Goal: Task Accomplishment & Management: Use online tool/utility

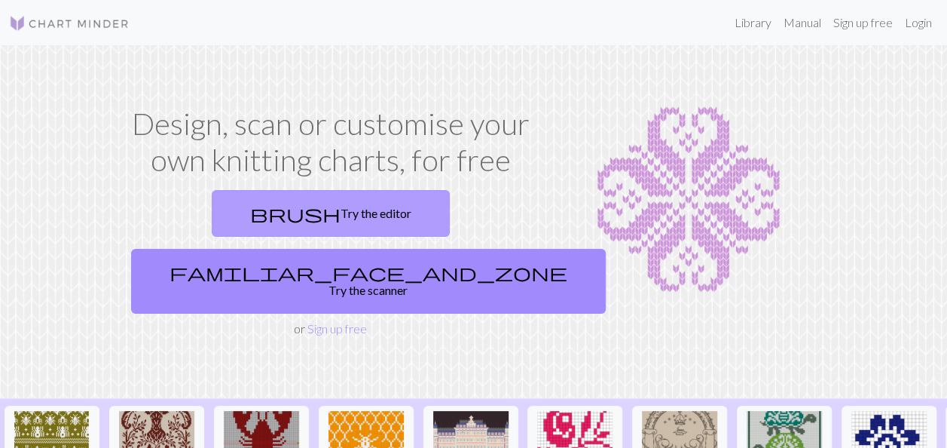
click at [212, 220] on link "brush Try the editor" at bounding box center [331, 213] width 238 height 47
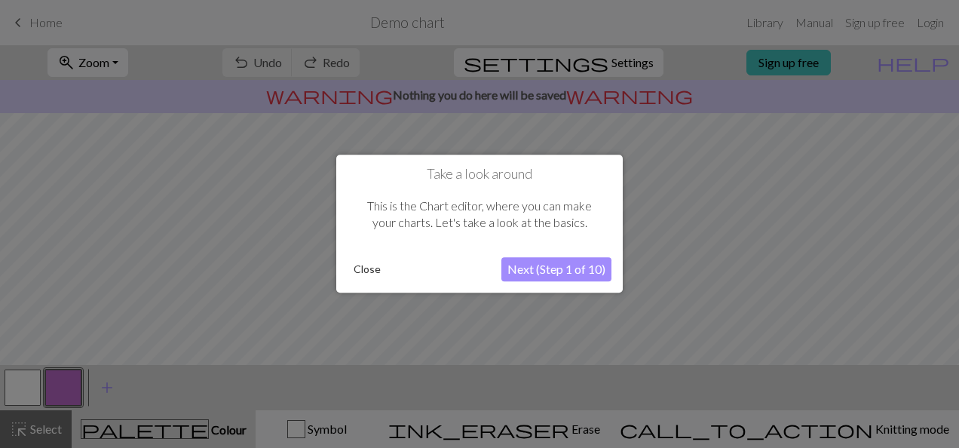
click at [526, 271] on button "Next (Step 1 of 10)" at bounding box center [556, 270] width 110 height 24
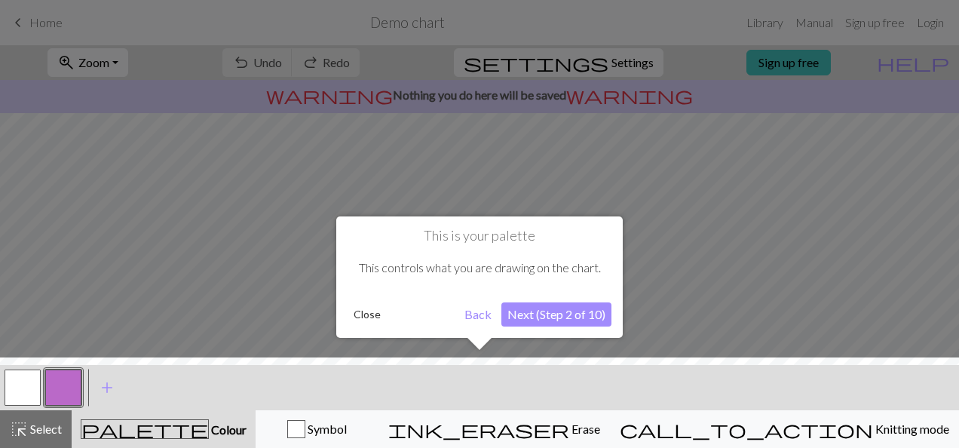
click at [555, 318] on button "Next (Step 2 of 10)" at bounding box center [556, 314] width 110 height 24
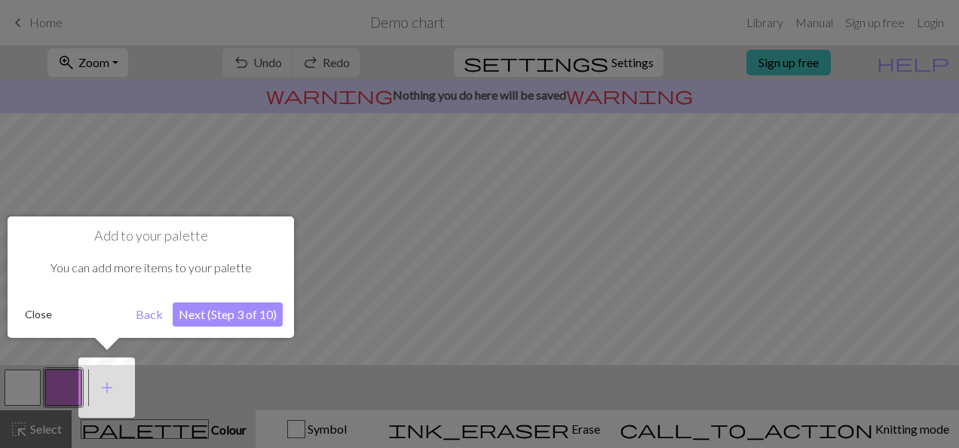
click at [44, 316] on button "Close" at bounding box center [38, 314] width 39 height 23
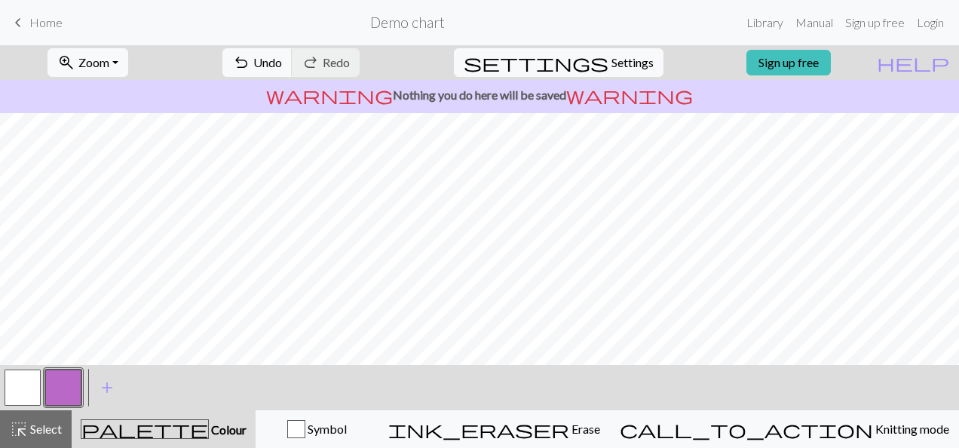
click at [29, 21] on span "Home" at bounding box center [45, 22] width 33 height 14
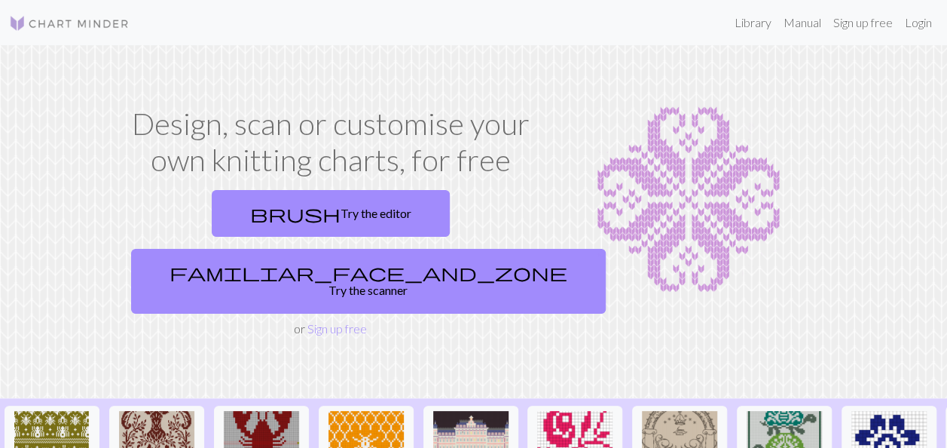
scroll to position [75, 0]
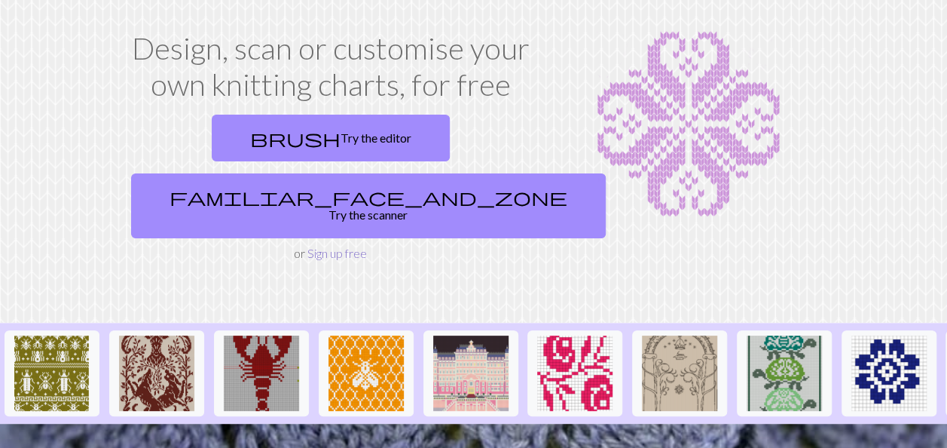
click at [348, 246] on link "Sign up free" at bounding box center [337, 253] width 60 height 14
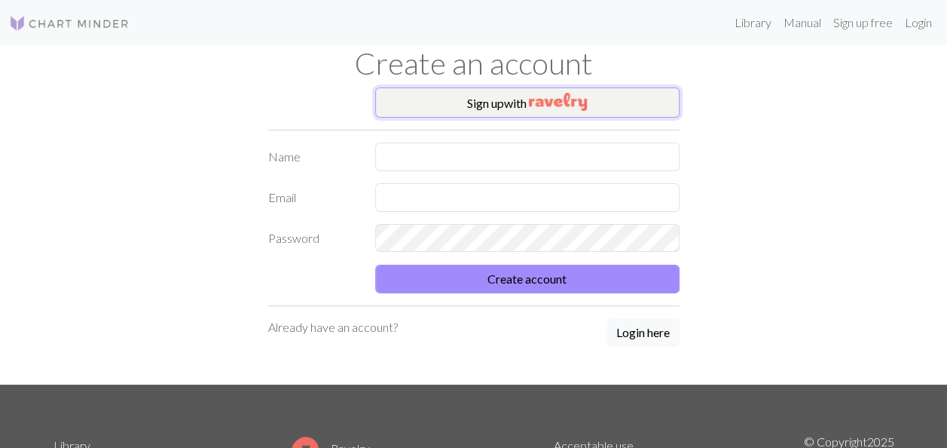
click at [576, 100] on img "button" at bounding box center [558, 102] width 58 height 18
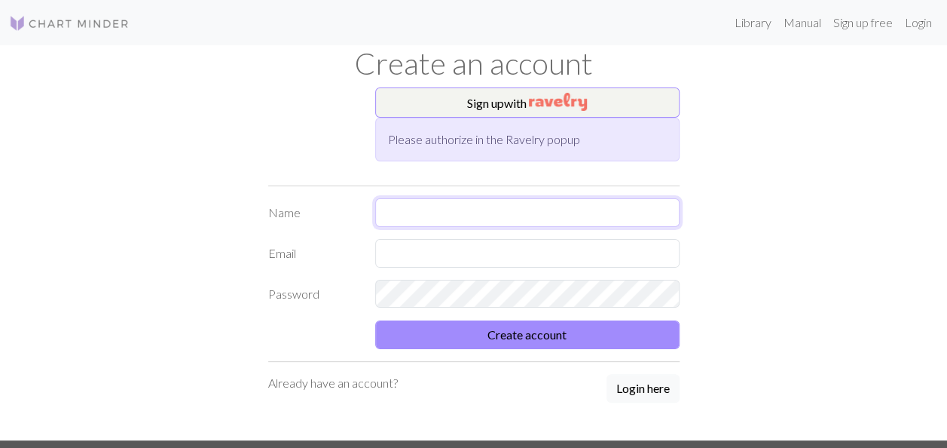
click at [415, 216] on input "text" at bounding box center [527, 212] width 304 height 29
type input "[PERSON_NAME]"
type input "mrne@ymail.com"
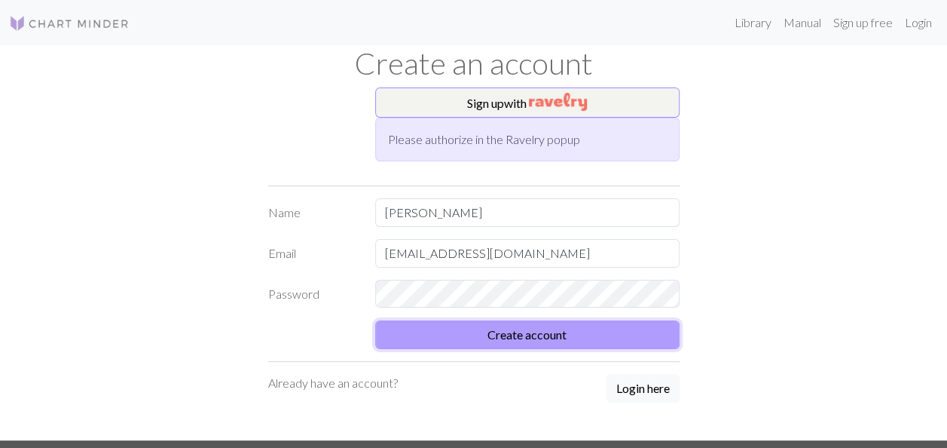
click at [506, 335] on button "Create account" at bounding box center [527, 334] width 304 height 29
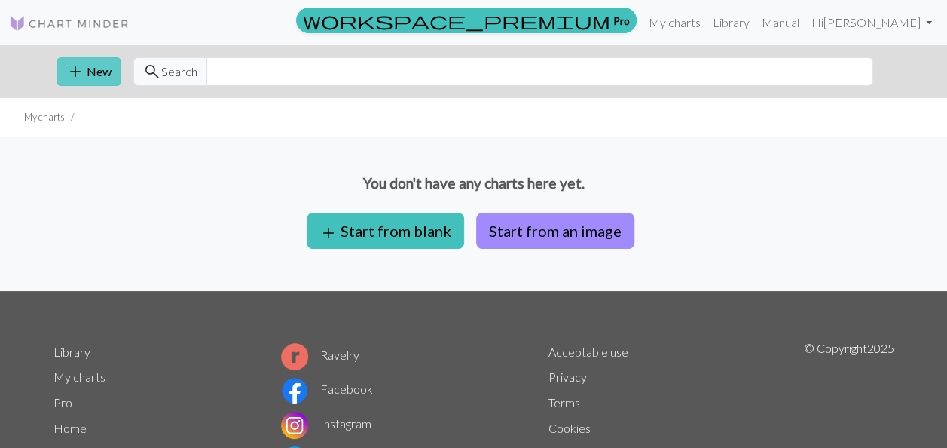
click at [105, 73] on button "add New" at bounding box center [89, 71] width 65 height 29
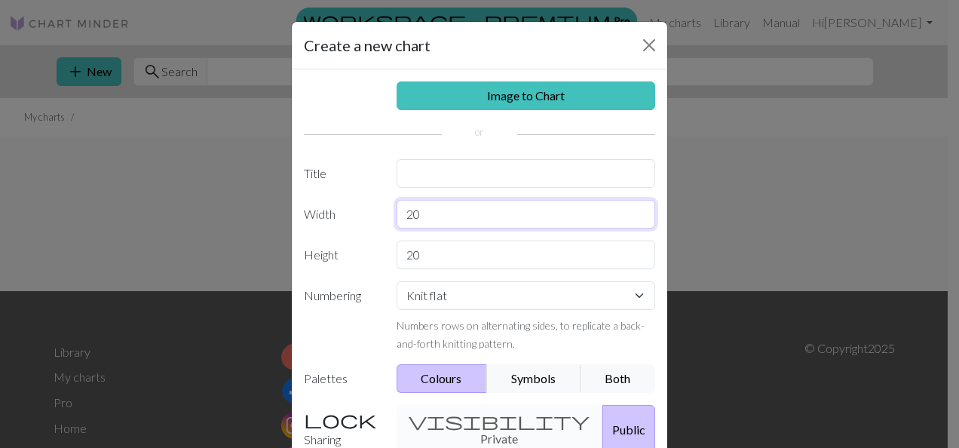
drag, startPoint x: 534, startPoint y: 220, endPoint x: 378, endPoint y: 216, distance: 156.0
click at [378, 216] on div "Width 20" at bounding box center [479, 214] width 369 height 29
type input "50"
click at [436, 259] on input "20" at bounding box center [525, 254] width 259 height 29
drag, startPoint x: 439, startPoint y: 256, endPoint x: 386, endPoint y: 250, distance: 53.1
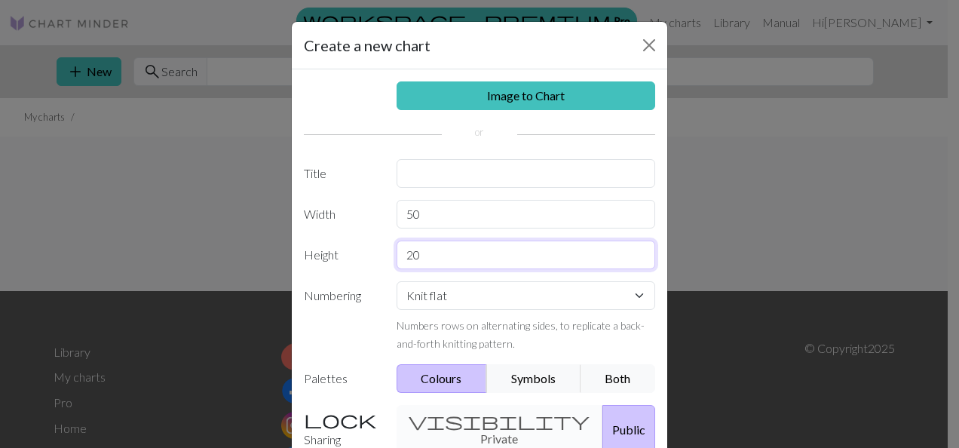
click at [387, 250] on div "20" at bounding box center [525, 254] width 277 height 29
type input "110"
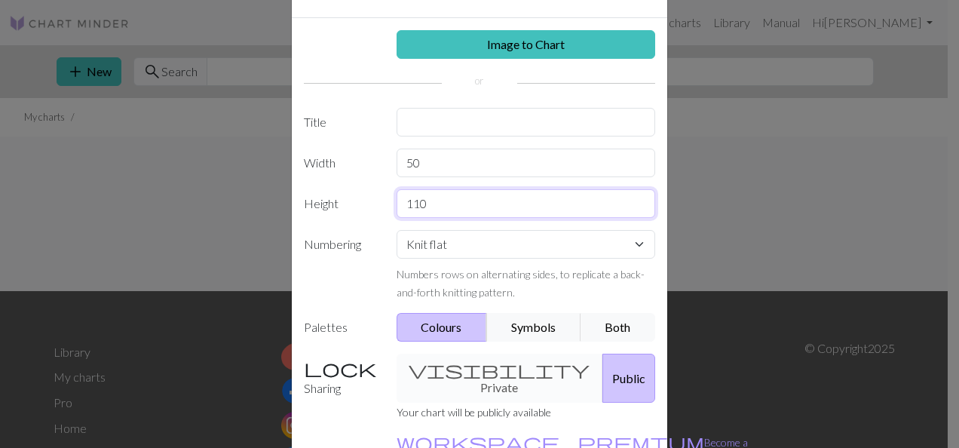
scroll to position [75, 0]
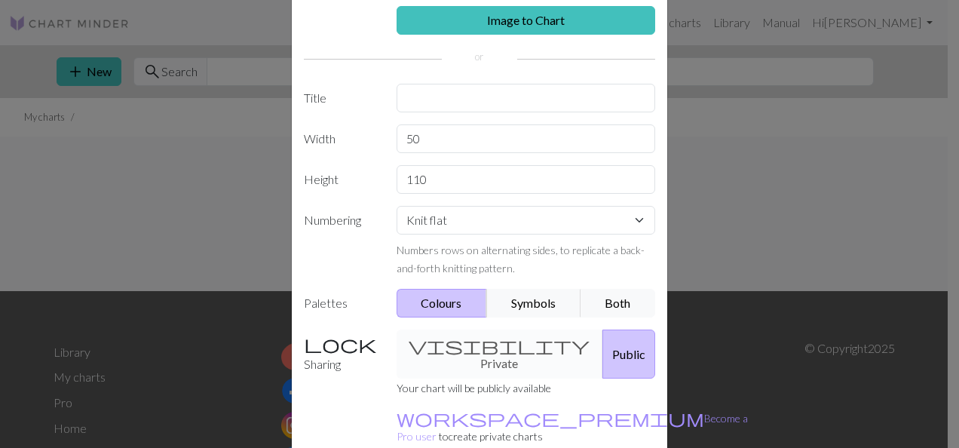
click at [427, 307] on button "Colours" at bounding box center [441, 303] width 91 height 29
click at [518, 307] on button "Symbols" at bounding box center [533, 303] width 95 height 29
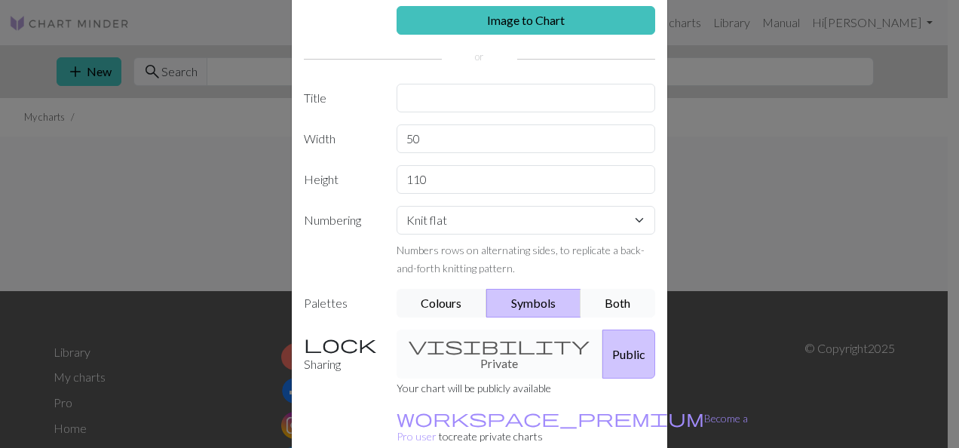
click at [622, 307] on button "Both" at bounding box center [617, 303] width 75 height 29
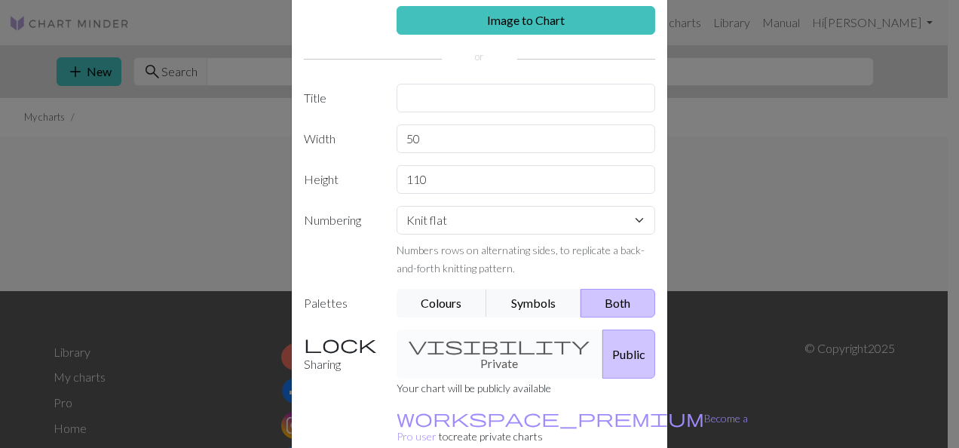
scroll to position [145, 0]
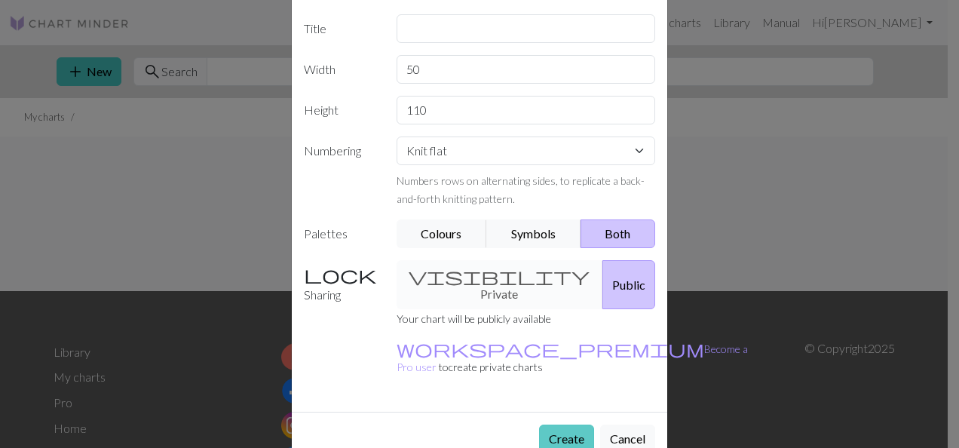
click at [561, 424] on button "Create" at bounding box center [566, 438] width 55 height 29
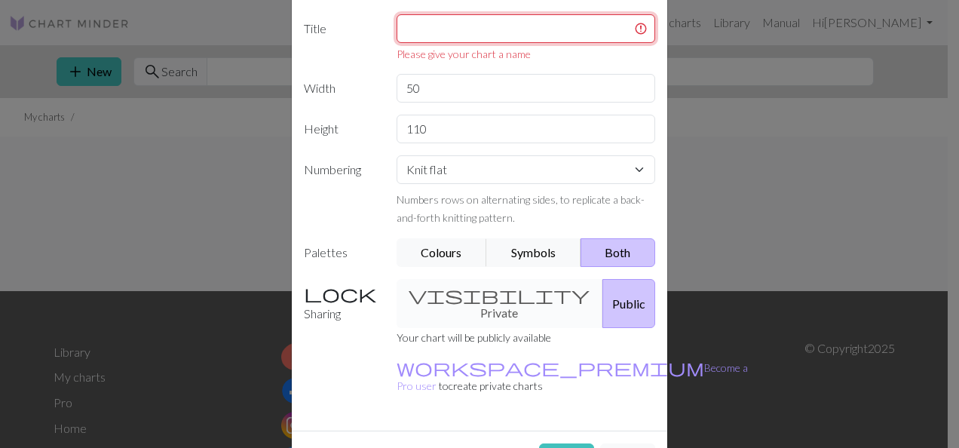
click at [472, 29] on input "text" at bounding box center [525, 28] width 259 height 29
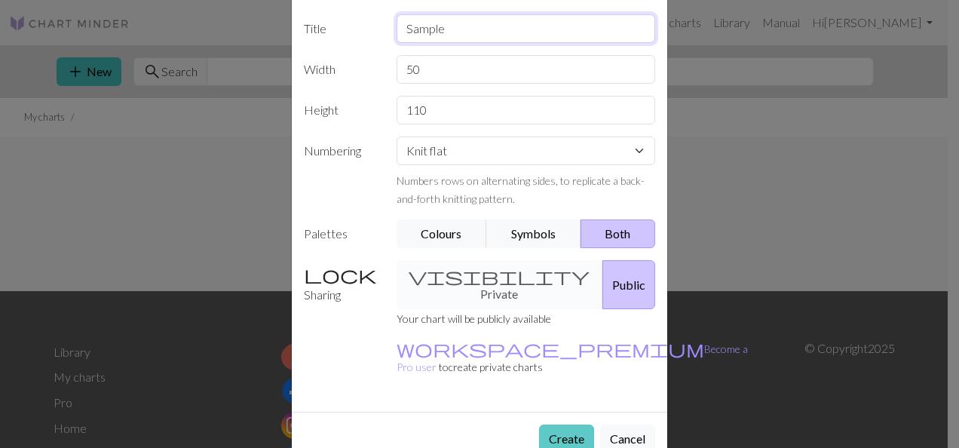
type input "Sample"
click at [556, 424] on button "Create" at bounding box center [566, 438] width 55 height 29
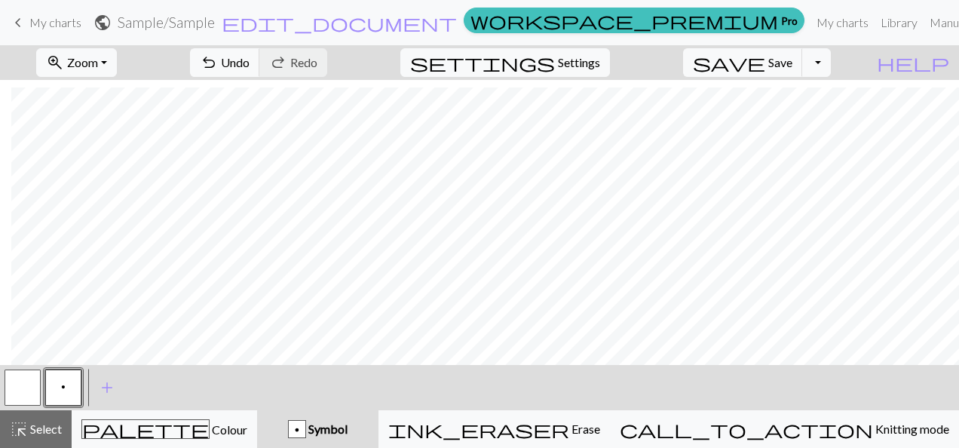
scroll to position [1451, 136]
click at [347, 427] on span "Symbol" at bounding box center [326, 428] width 41 height 14
click at [9, 390] on button "button" at bounding box center [23, 387] width 36 height 36
drag, startPoint x: 51, startPoint y: 387, endPoint x: 387, endPoint y: 377, distance: 335.5
click at [54, 387] on button "p" at bounding box center [63, 387] width 36 height 36
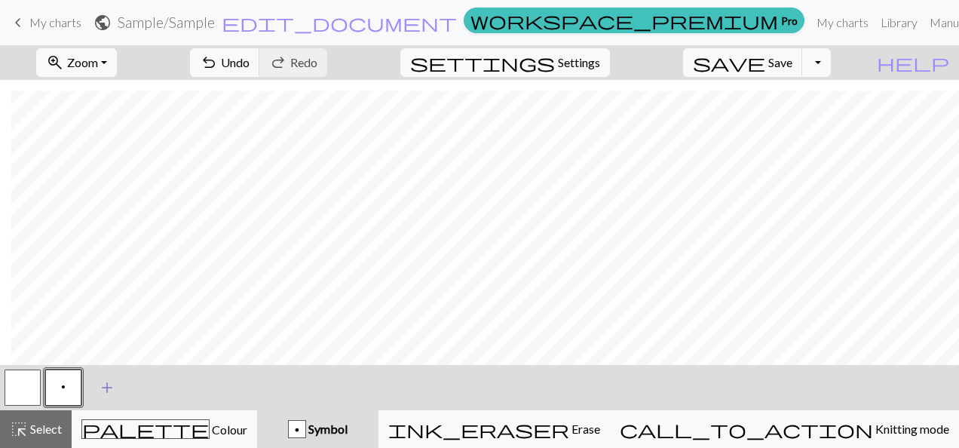
click at [104, 386] on span "add" at bounding box center [107, 387] width 18 height 21
click at [95, 395] on button "button" at bounding box center [104, 387] width 36 height 36
click at [306, 437] on div "button" at bounding box center [297, 429] width 18 height 18
click at [369, 437] on div "Symbol" at bounding box center [317, 429] width 103 height 18
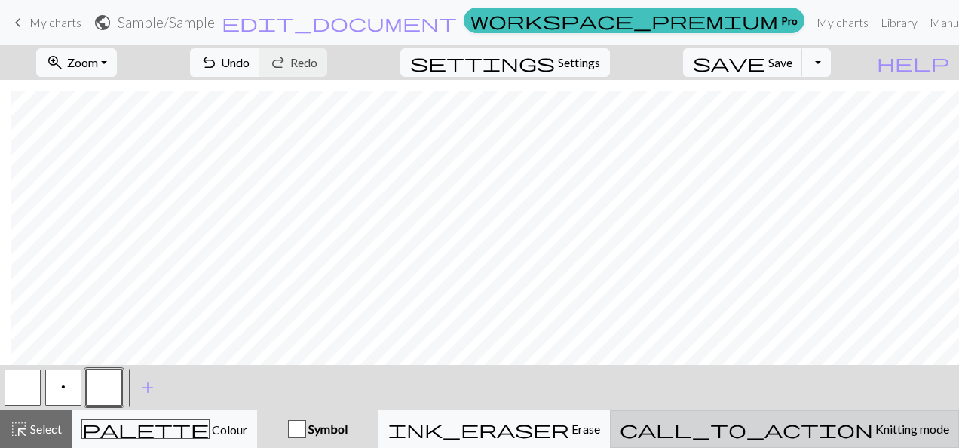
click at [873, 433] on span "Knitting mode" at bounding box center [911, 428] width 76 height 14
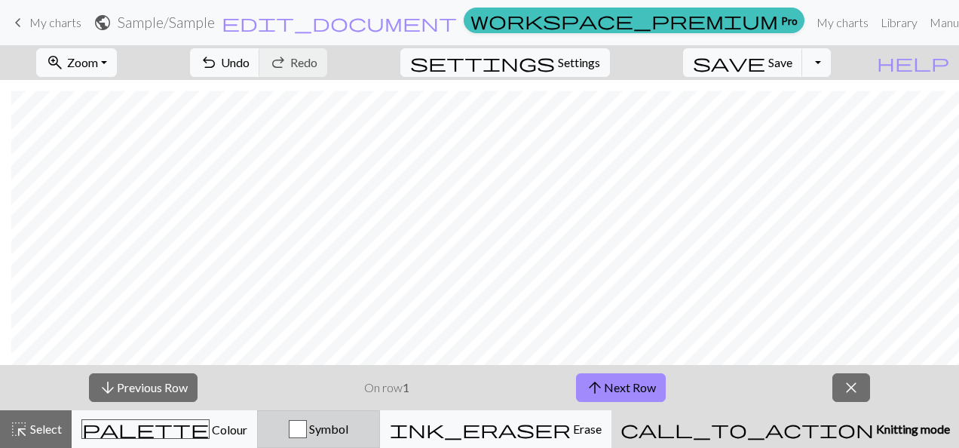
click at [348, 433] on span "Symbol" at bounding box center [327, 428] width 41 height 14
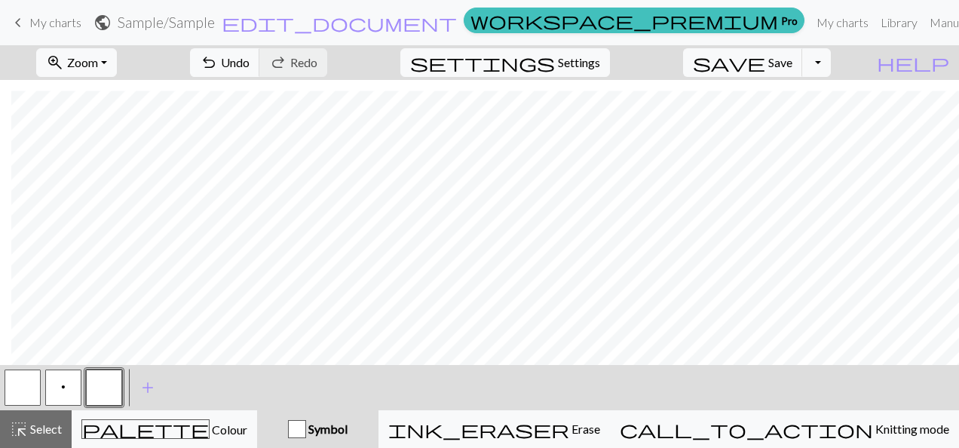
click at [99, 391] on button "button" at bounding box center [104, 387] width 36 height 36
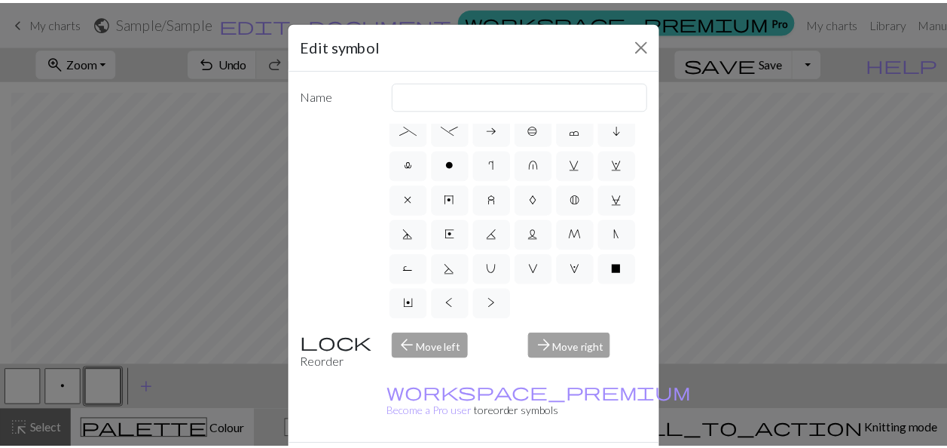
scroll to position [390, 0]
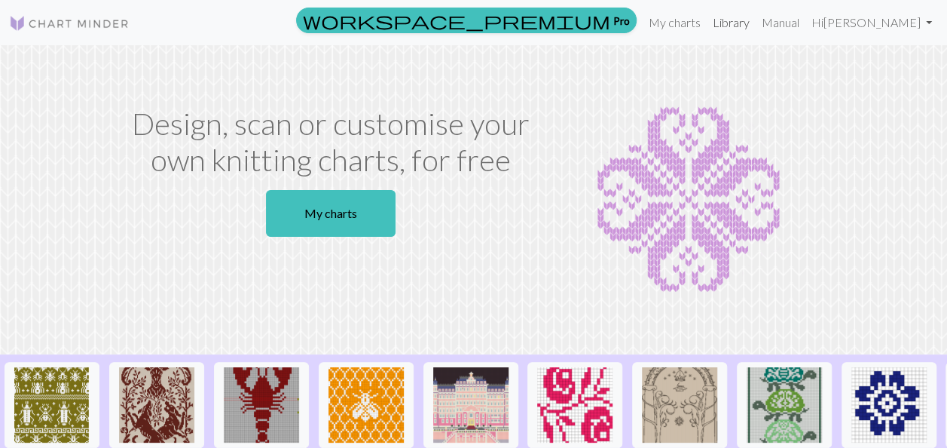
click at [756, 28] on link "Library" at bounding box center [731, 23] width 49 height 30
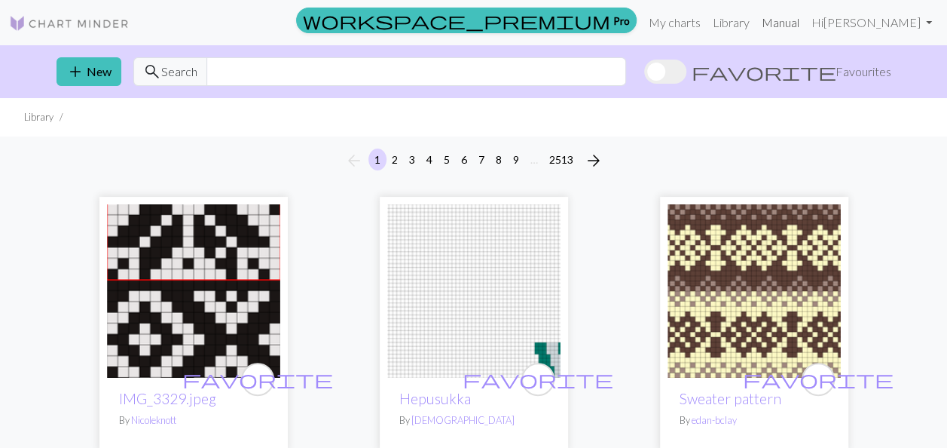
click at [806, 27] on link "Manual" at bounding box center [781, 23] width 50 height 30
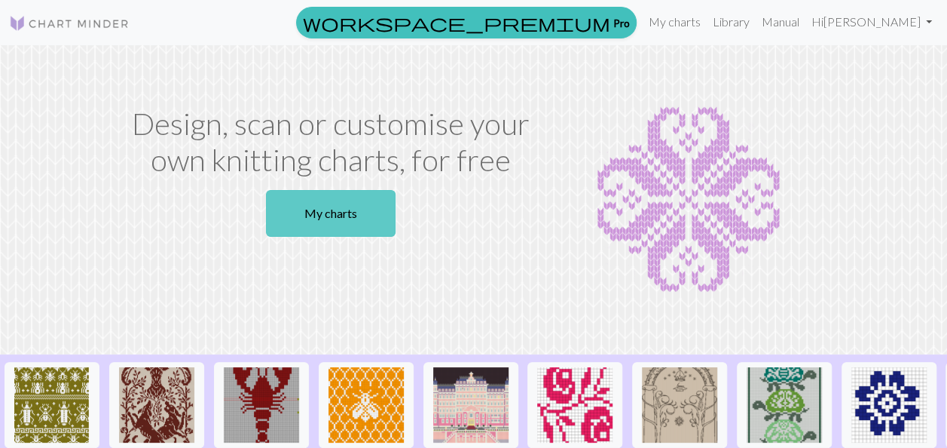
click at [329, 219] on link "My charts" at bounding box center [331, 213] width 130 height 47
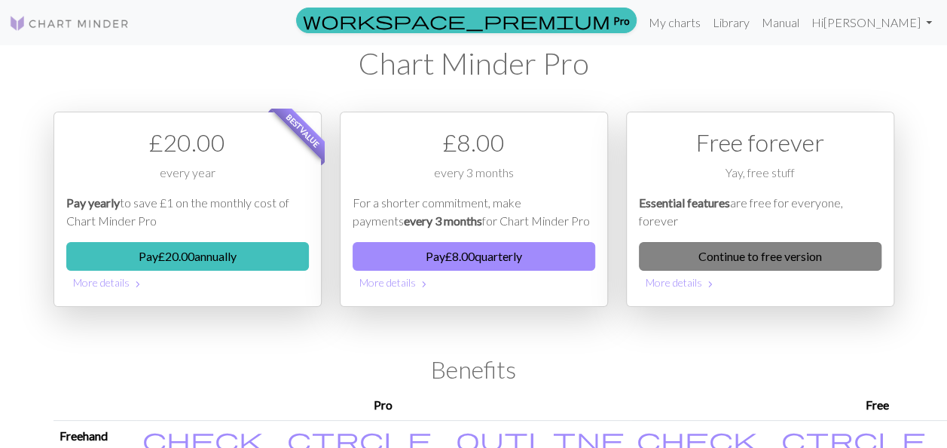
click at [763, 256] on link "Continue to free version" at bounding box center [760, 256] width 243 height 29
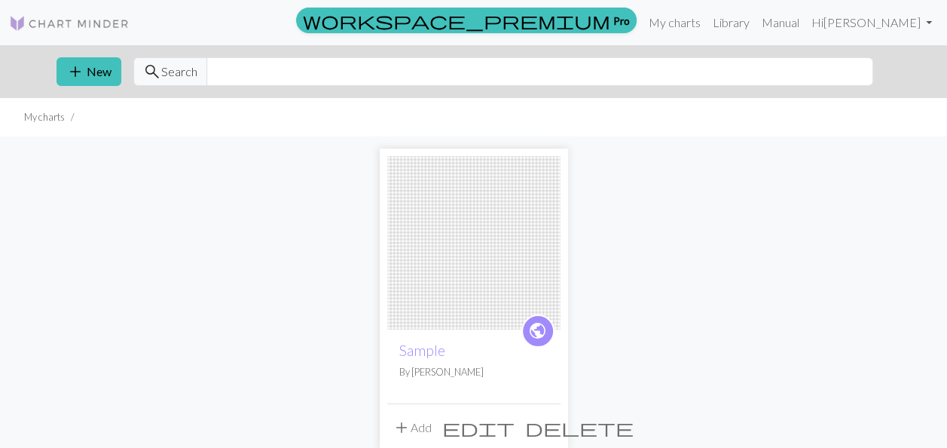
click at [496, 268] on img at bounding box center [473, 242] width 173 height 173
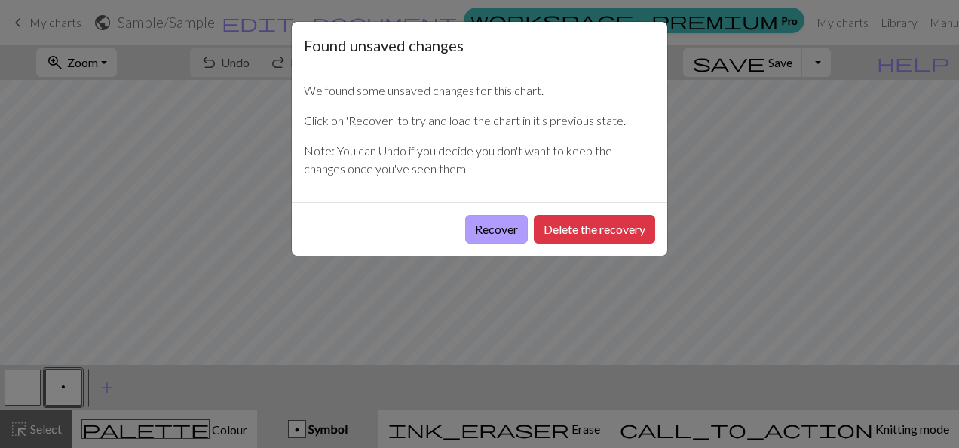
click at [484, 229] on button "Recover" at bounding box center [496, 229] width 63 height 29
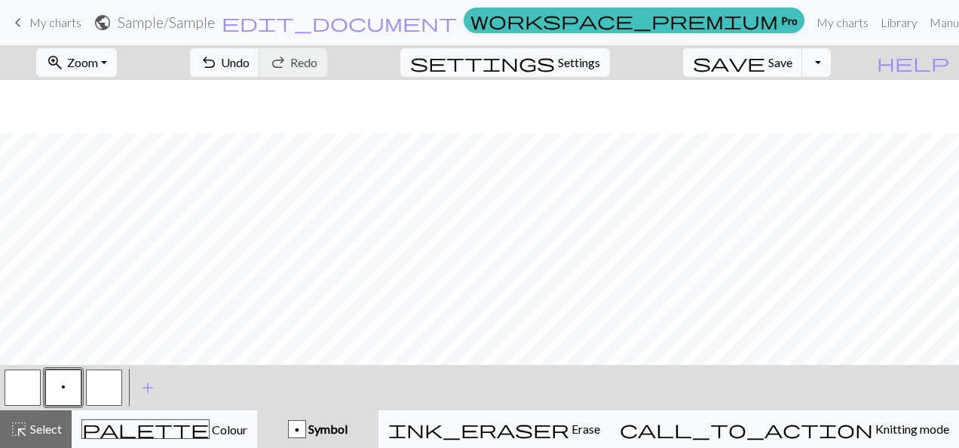
scroll to position [1451, 0]
click at [112, 380] on button "button" at bounding box center [104, 387] width 36 height 36
click at [143, 389] on span "add" at bounding box center [148, 387] width 18 height 21
click at [102, 392] on button "button" at bounding box center [104, 387] width 36 height 36
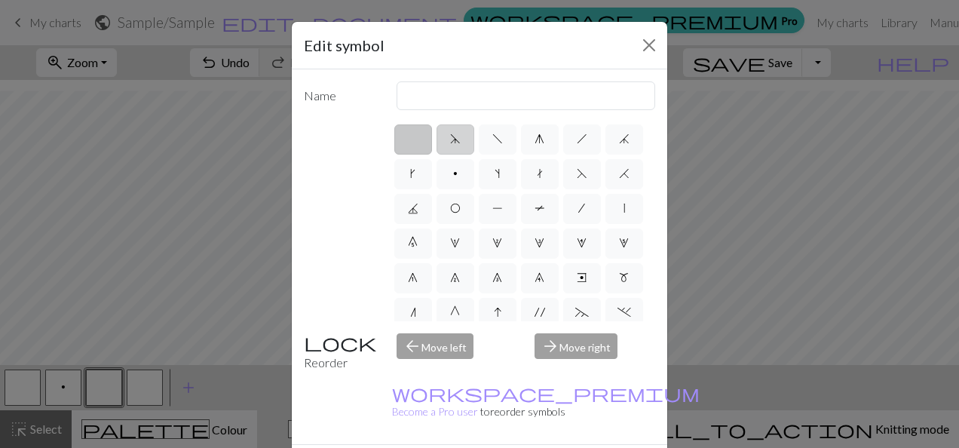
drag, startPoint x: 102, startPoint y: 391, endPoint x: 451, endPoint y: 142, distance: 427.8
drag, startPoint x: 451, startPoint y: 142, endPoint x: 546, endPoint y: 84, distance: 111.7
click at [546, 84] on input "text" at bounding box center [525, 95] width 259 height 29
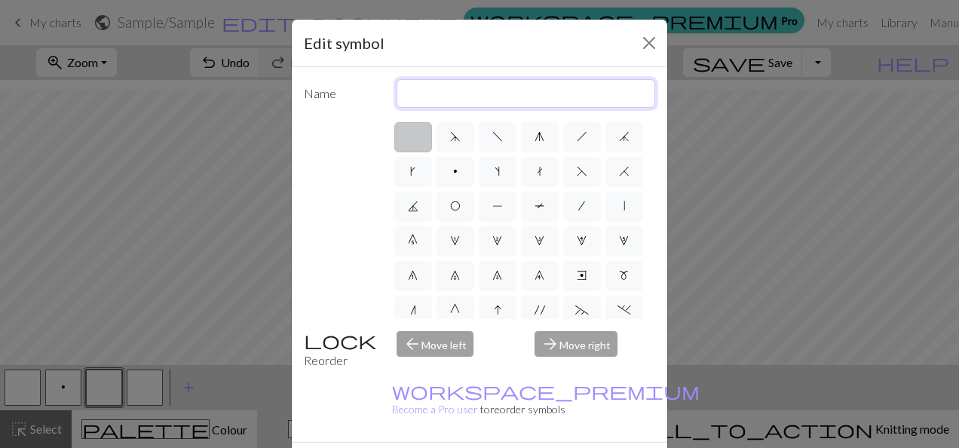
scroll to position [0, 0]
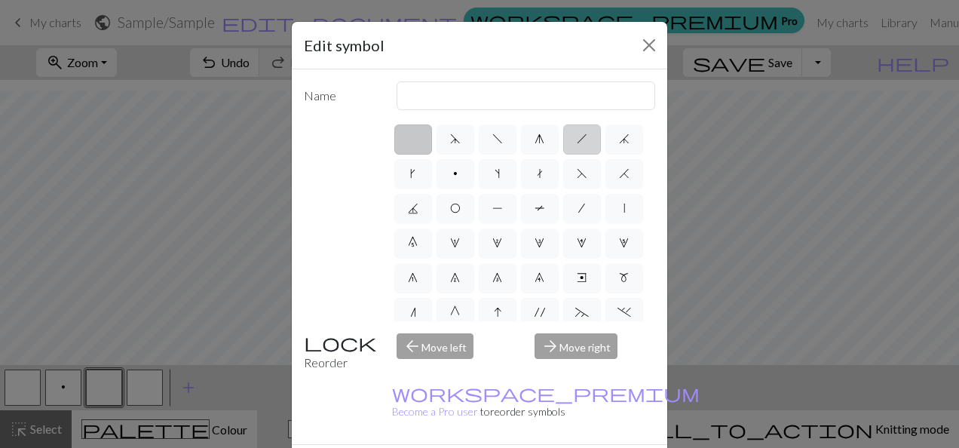
click at [581, 139] on label "h" at bounding box center [582, 139] width 38 height 30
click at [581, 139] on input "h" at bounding box center [581, 135] width 10 height 10
radio input "true"
type input "right leaning decrease"
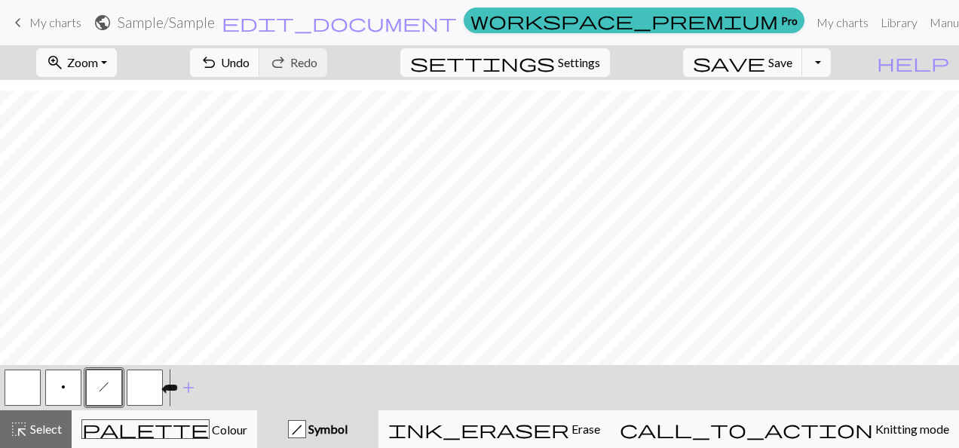
click at [151, 385] on button "button" at bounding box center [145, 387] width 36 height 36
drag, startPoint x: 151, startPoint y: 386, endPoint x: 240, endPoint y: 399, distance: 89.9
click at [240, 399] on div "< p h > add Add a symbol" at bounding box center [479, 387] width 959 height 45
click at [185, 389] on span "add" at bounding box center [188, 387] width 18 height 21
drag, startPoint x: 188, startPoint y: 384, endPoint x: 264, endPoint y: 398, distance: 76.6
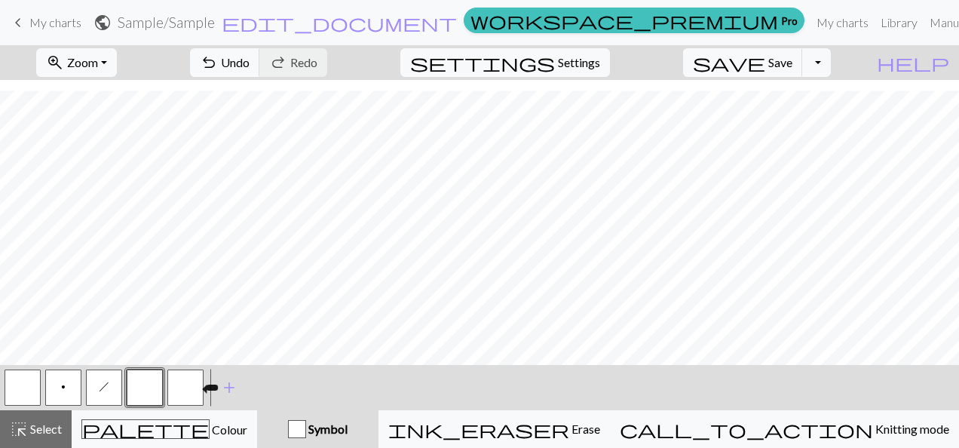
click at [264, 398] on div "< p h > add Add a symbol" at bounding box center [479, 387] width 959 height 45
click at [137, 389] on button "button" at bounding box center [145, 387] width 36 height 36
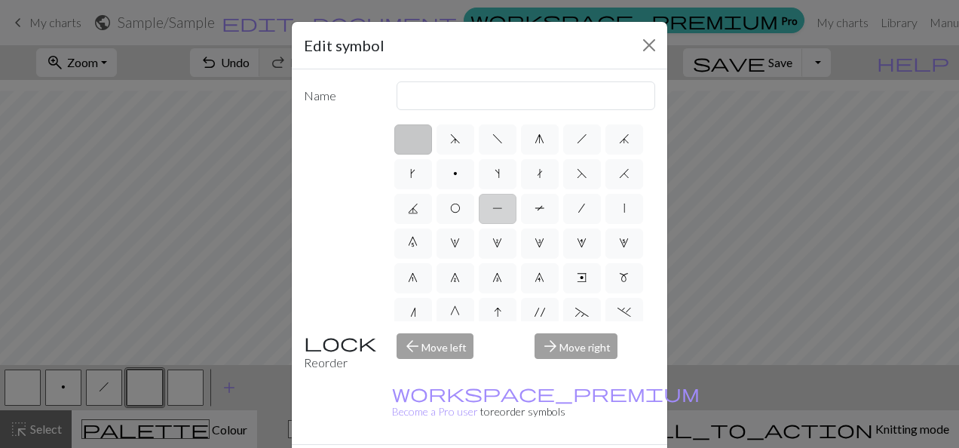
click at [503, 203] on span "P" at bounding box center [497, 208] width 11 height 12
click at [502, 203] on input "P" at bounding box center [497, 204] width 10 height 10
radio input "true"
type input "purl"
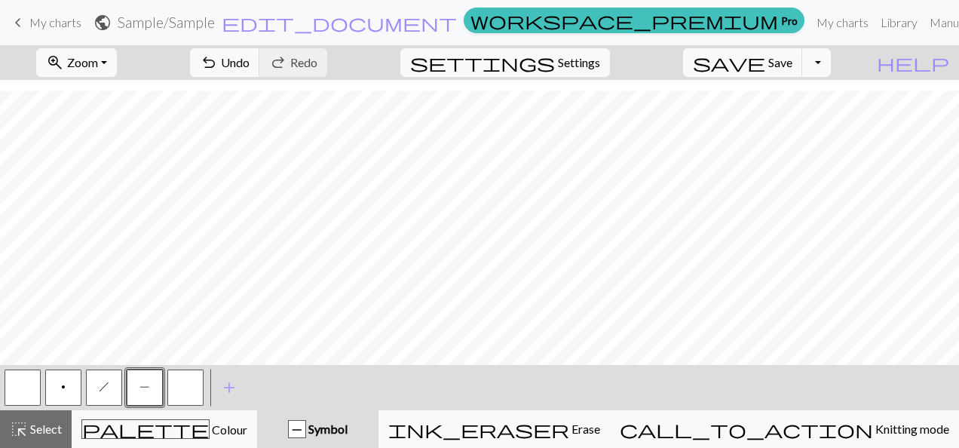
click at [175, 390] on button "button" at bounding box center [185, 387] width 36 height 36
click at [184, 393] on button "button" at bounding box center [185, 387] width 36 height 36
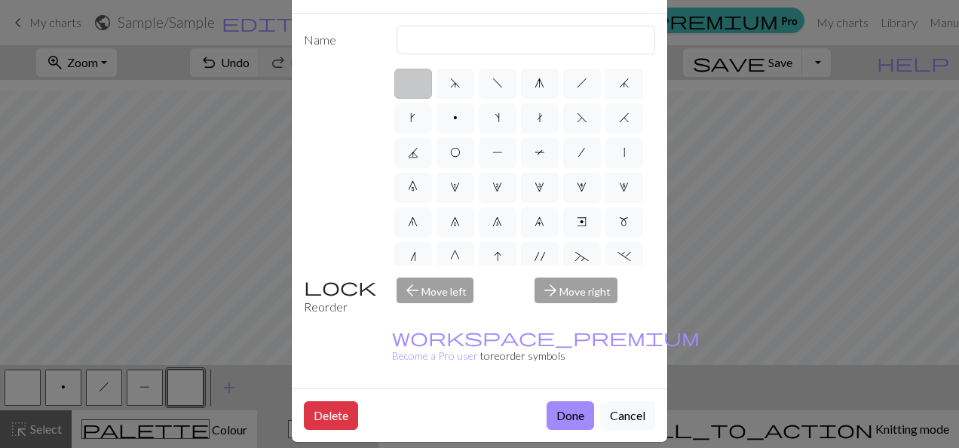
scroll to position [75, 0]
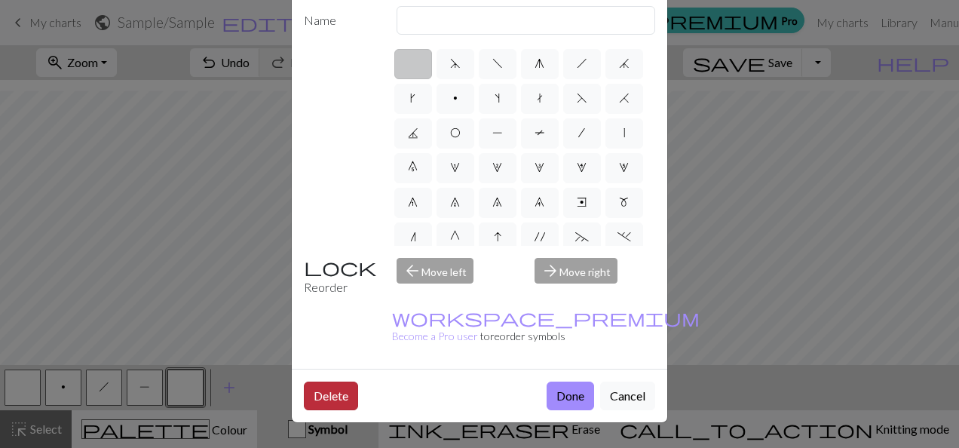
click at [328, 381] on button "Delete" at bounding box center [331, 395] width 54 height 29
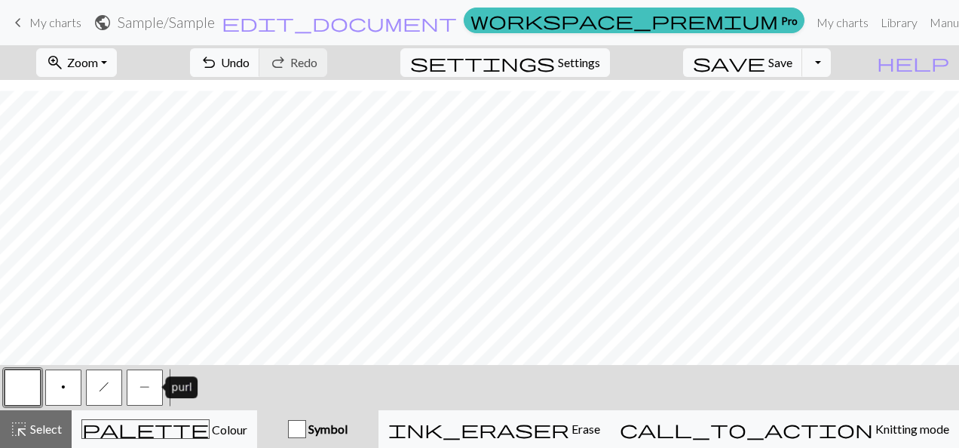
click at [149, 391] on button "P" at bounding box center [145, 387] width 36 height 36
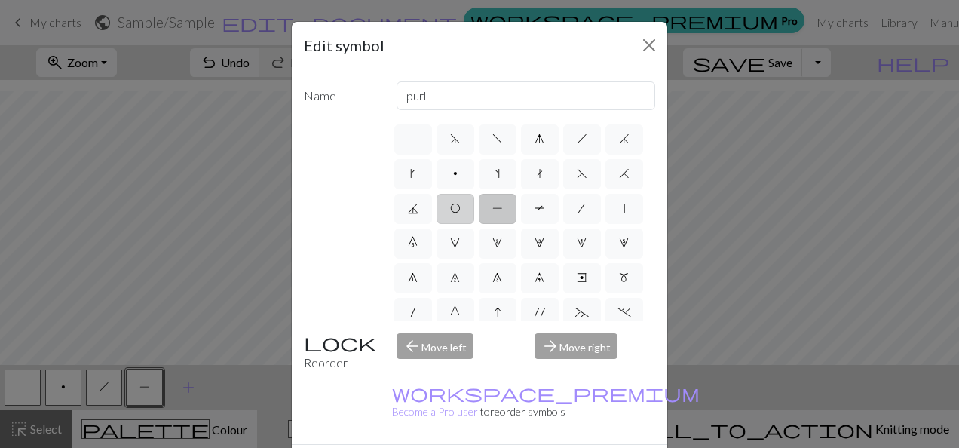
click at [474, 208] on label "O" at bounding box center [455, 209] width 38 height 30
click at [460, 208] on input "O" at bounding box center [455, 204] width 10 height 10
radio input "true"
type input "yo"
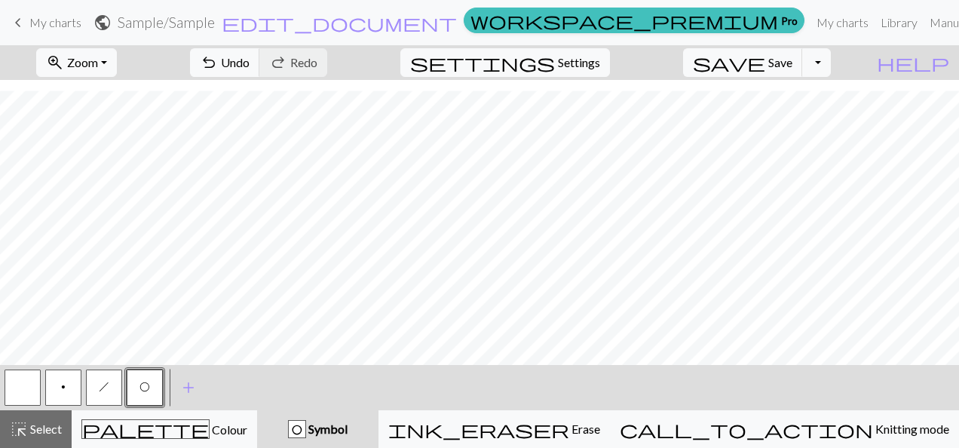
click at [105, 390] on span "h" at bounding box center [104, 387] width 11 height 12
click at [139, 398] on button "O" at bounding box center [145, 387] width 36 height 36
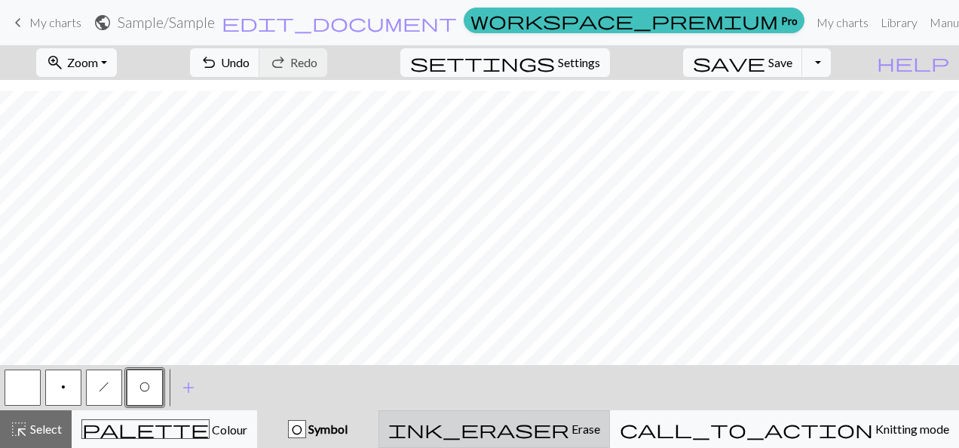
click at [600, 431] on span "Erase" at bounding box center [584, 428] width 31 height 14
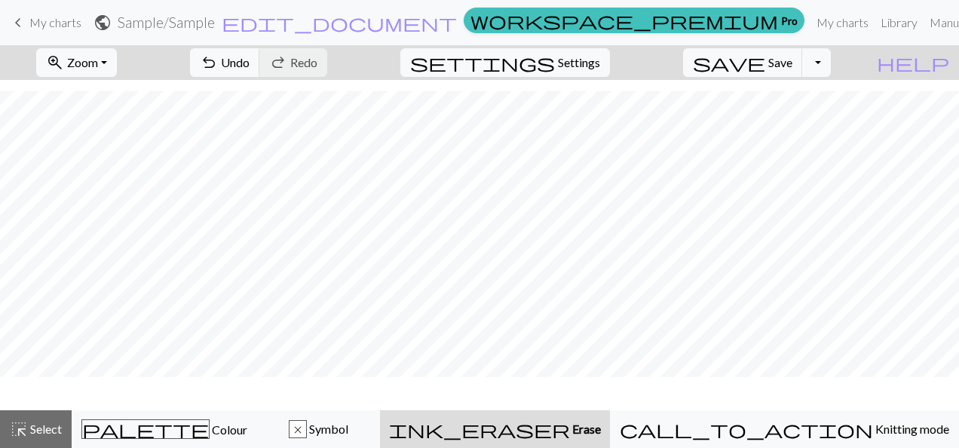
scroll to position [1406, 0]
click at [218, 60] on span "undo" at bounding box center [209, 62] width 18 height 21
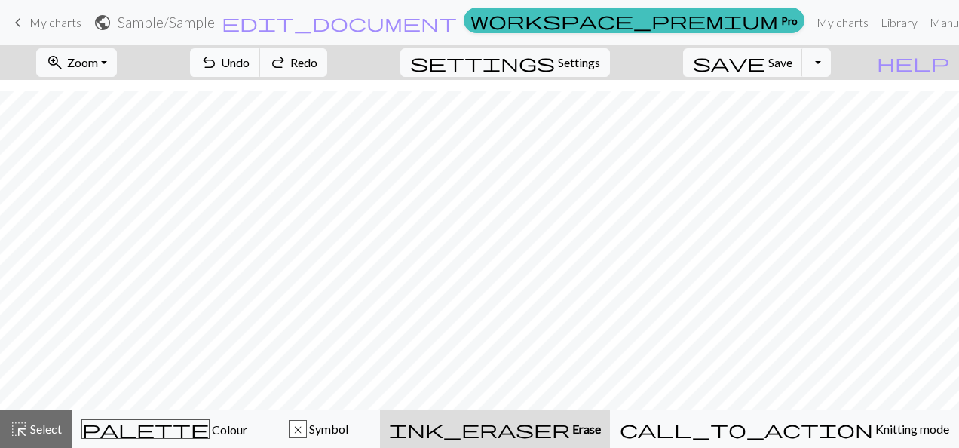
click at [218, 60] on span "undo" at bounding box center [209, 62] width 18 height 21
click at [370, 436] on div "x Symbol" at bounding box center [318, 429] width 103 height 18
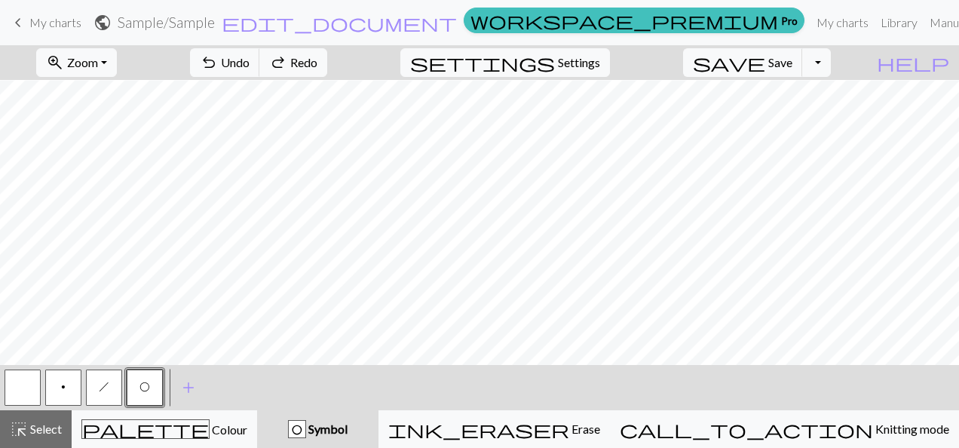
click at [143, 386] on span "O" at bounding box center [144, 387] width 11 height 12
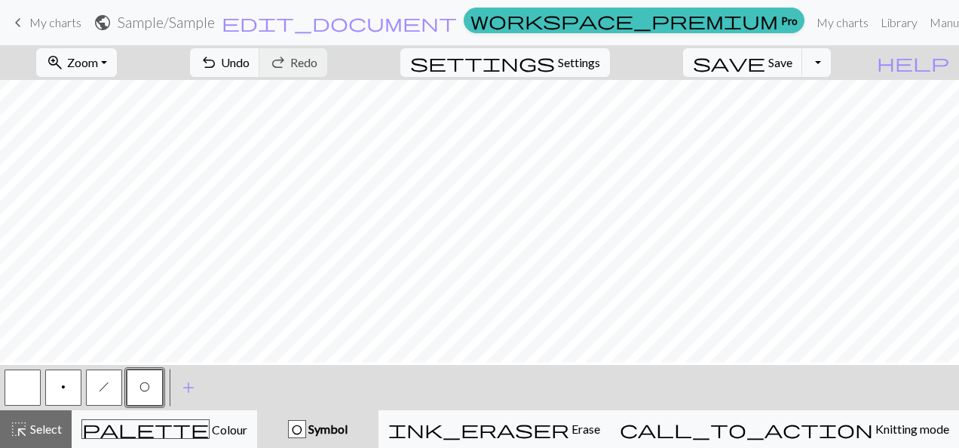
scroll to position [1075, 0]
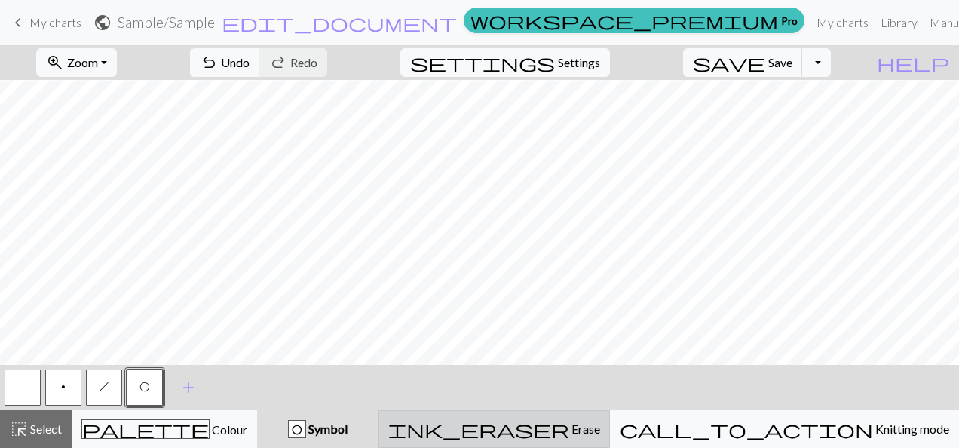
click at [600, 434] on span "Erase" at bounding box center [584, 428] width 31 height 14
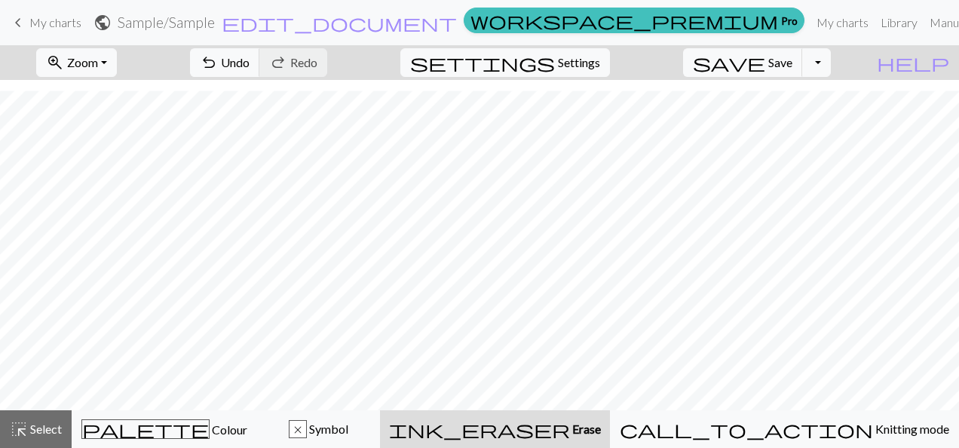
scroll to position [1406, 0]
click at [348, 433] on span "Symbol" at bounding box center [327, 428] width 41 height 14
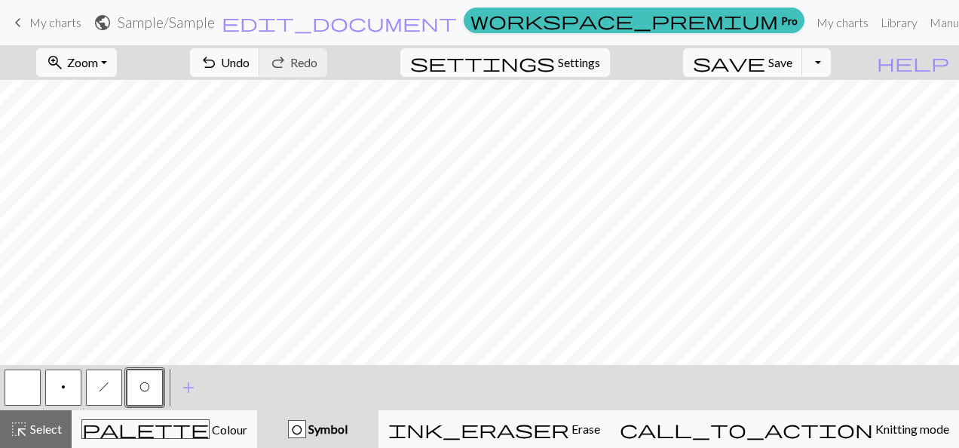
click at [100, 392] on span "h" at bounding box center [104, 387] width 11 height 12
click at [134, 386] on button "O" at bounding box center [145, 387] width 36 height 36
click at [249, 58] on span "Undo" at bounding box center [235, 62] width 29 height 14
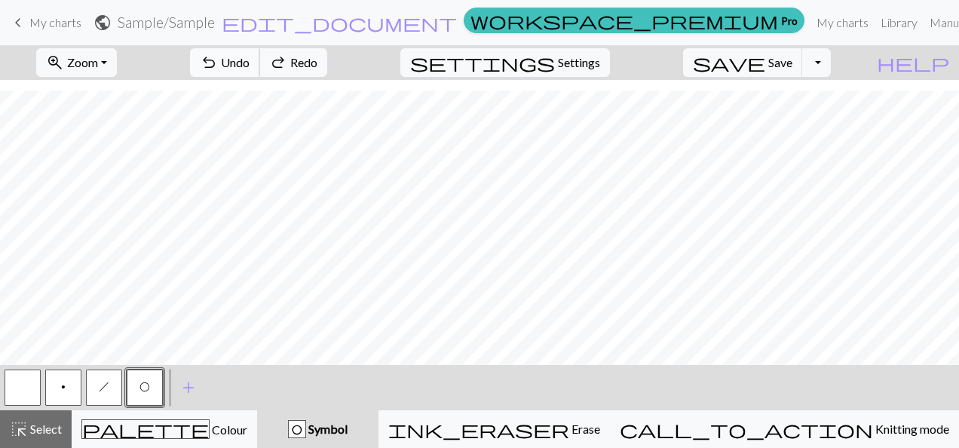
click at [249, 58] on span "Undo" at bounding box center [235, 62] width 29 height 14
click at [98, 63] on span "Zoom" at bounding box center [82, 62] width 31 height 14
click at [118, 146] on button "Fit height" at bounding box center [97, 143] width 119 height 24
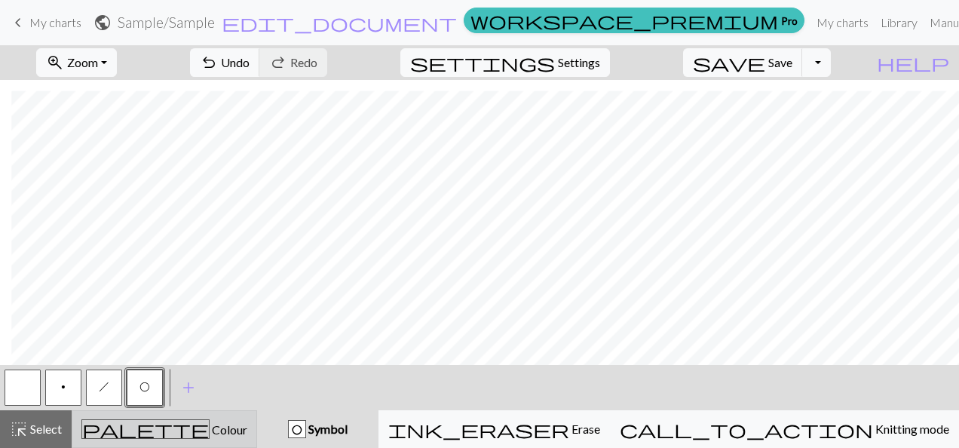
click at [209, 433] on span "Colour" at bounding box center [228, 429] width 38 height 14
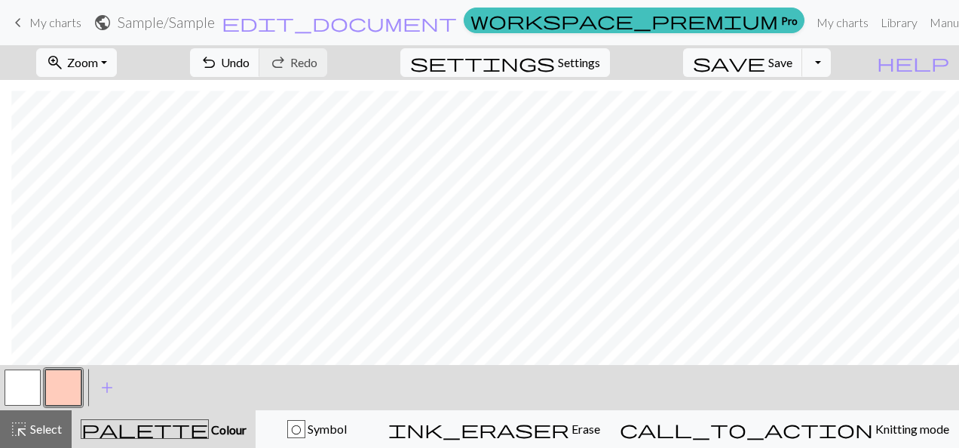
click at [53, 389] on button "button" at bounding box center [63, 387] width 36 height 36
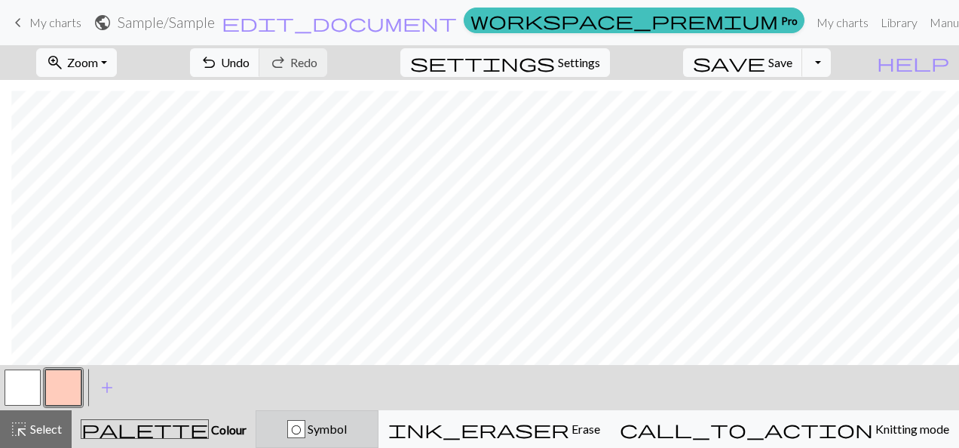
click at [368, 427] on div "O Symbol" at bounding box center [316, 429] width 103 height 18
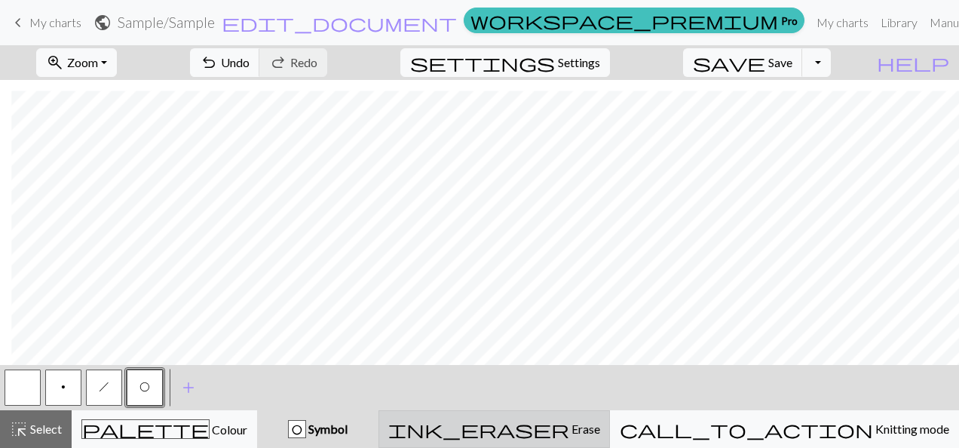
click at [600, 436] on div "ink_eraser Erase Erase" at bounding box center [494, 429] width 212 height 18
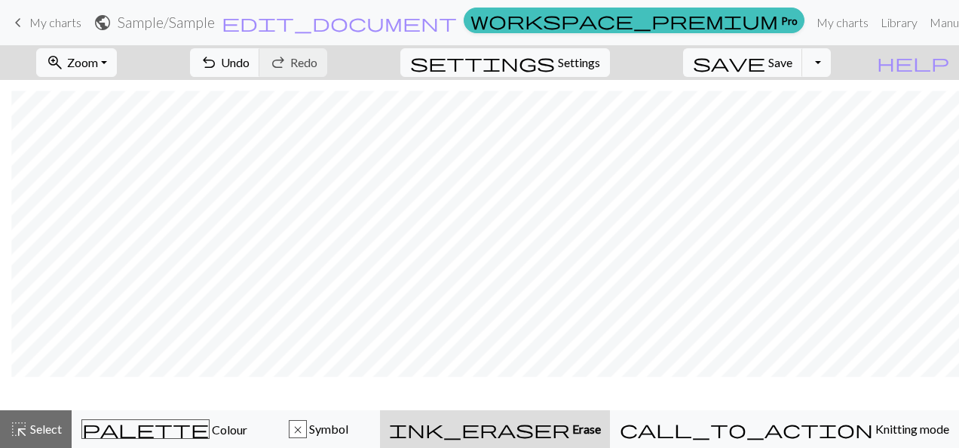
scroll to position [562, 11]
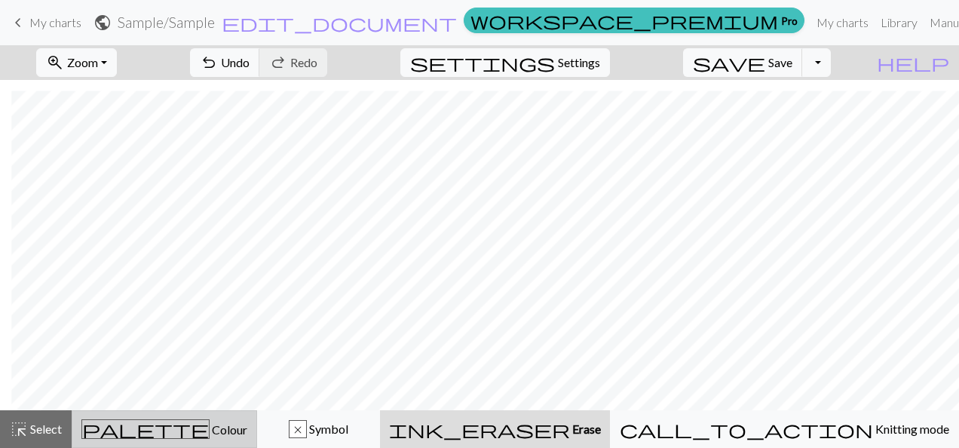
click at [209, 427] on span "Colour" at bounding box center [228, 429] width 38 height 14
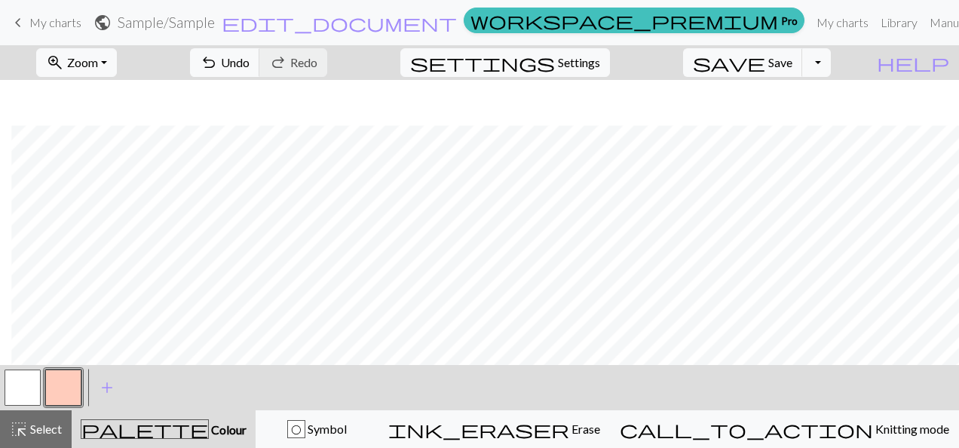
scroll to position [607, 11]
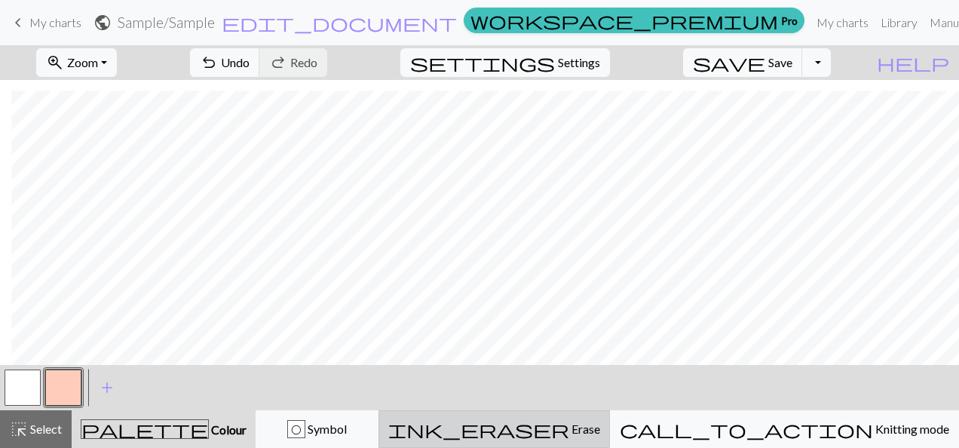
click at [600, 432] on span "Erase" at bounding box center [584, 428] width 31 height 14
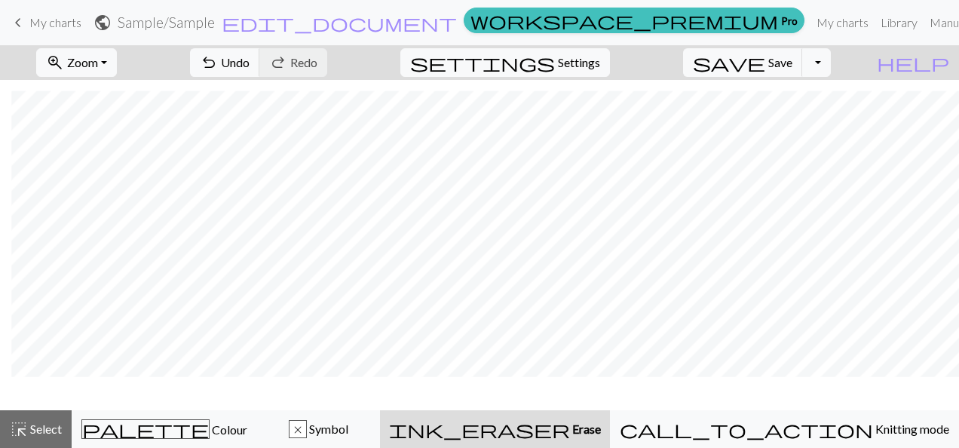
scroll to position [562, 11]
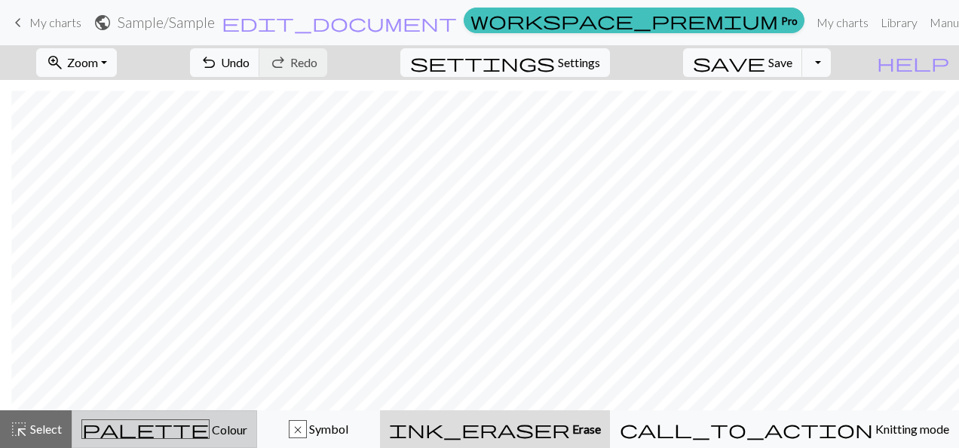
click at [209, 432] on span "Colour" at bounding box center [228, 429] width 38 height 14
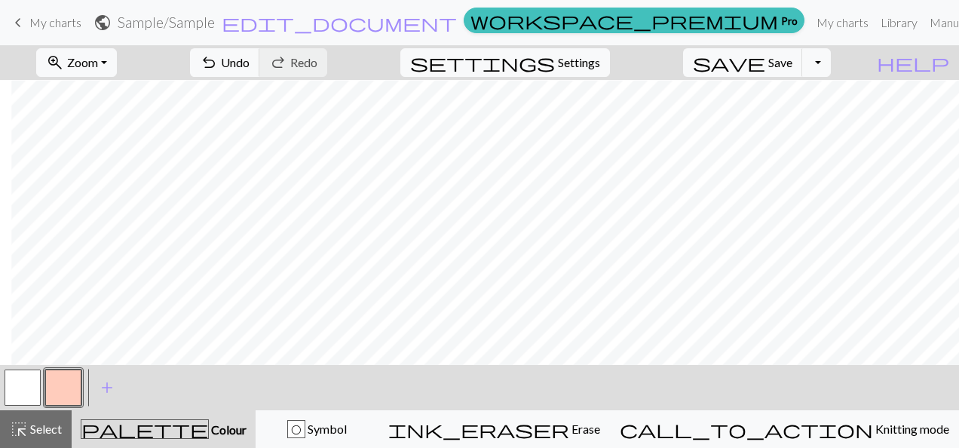
scroll to position [607, 11]
click at [106, 387] on span "add" at bounding box center [107, 387] width 18 height 21
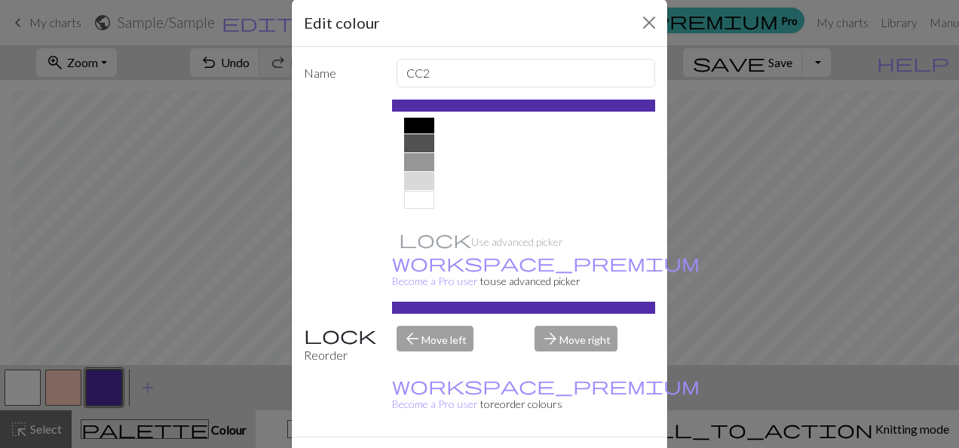
scroll to position [35, 0]
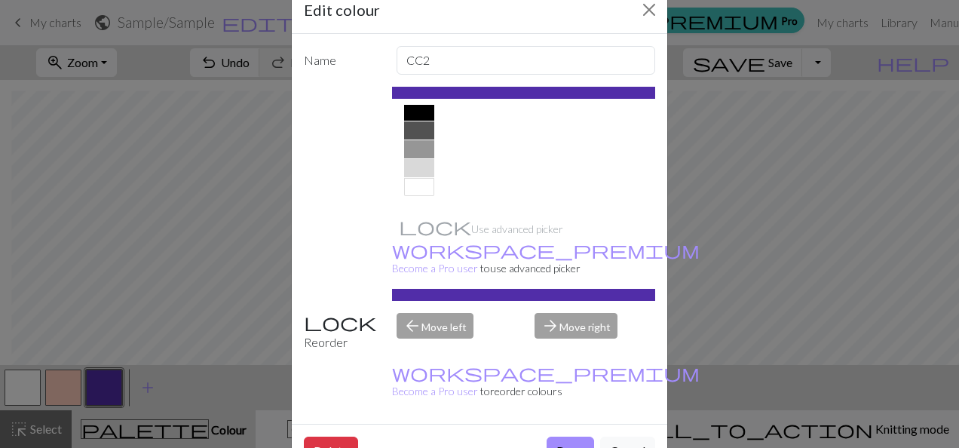
click at [409, 168] on div at bounding box center [419, 168] width 30 height 18
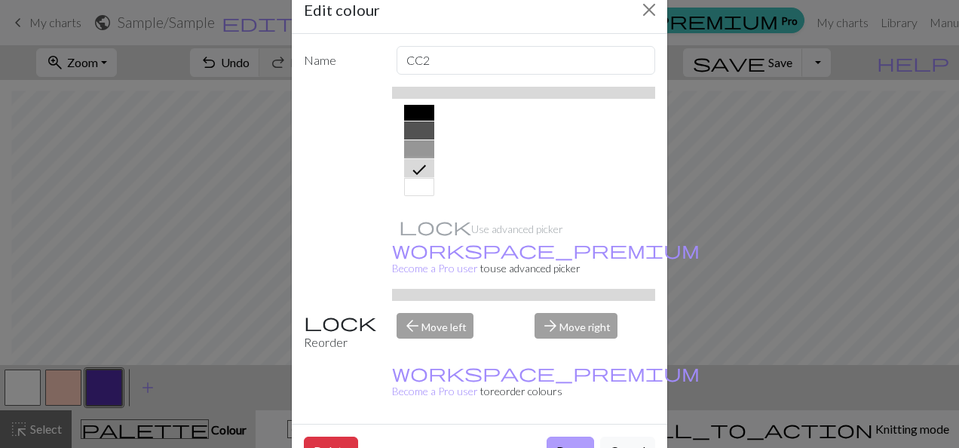
click at [558, 436] on button "Done" at bounding box center [569, 450] width 47 height 29
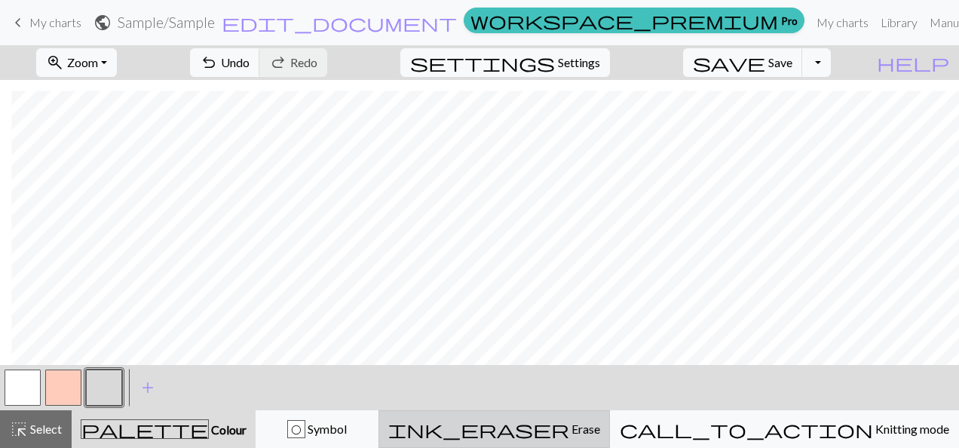
click at [600, 432] on span "Erase" at bounding box center [584, 428] width 31 height 14
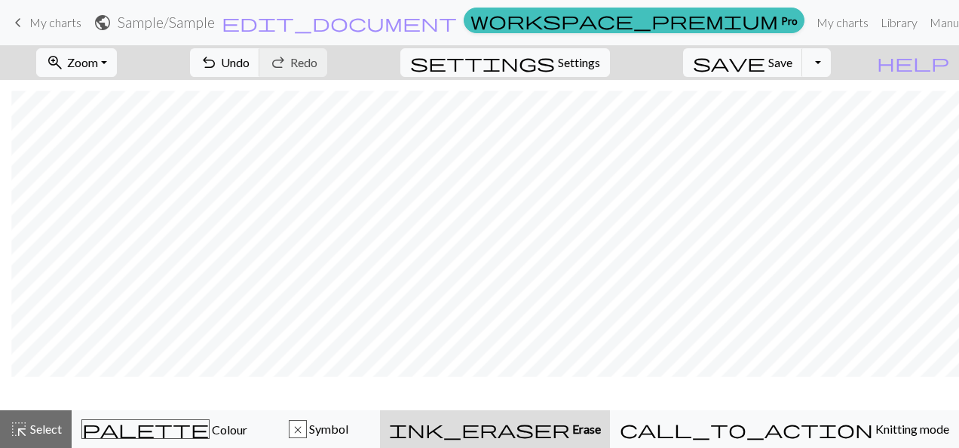
scroll to position [562, 11]
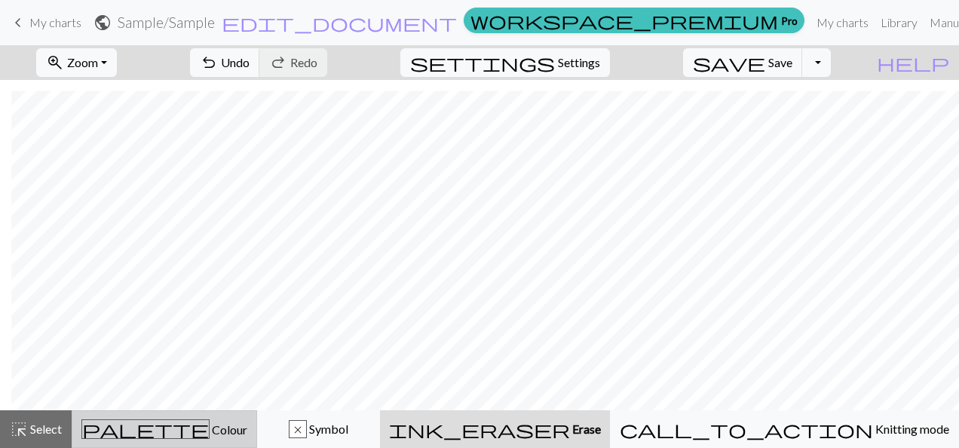
click at [209, 427] on span "Colour" at bounding box center [228, 429] width 38 height 14
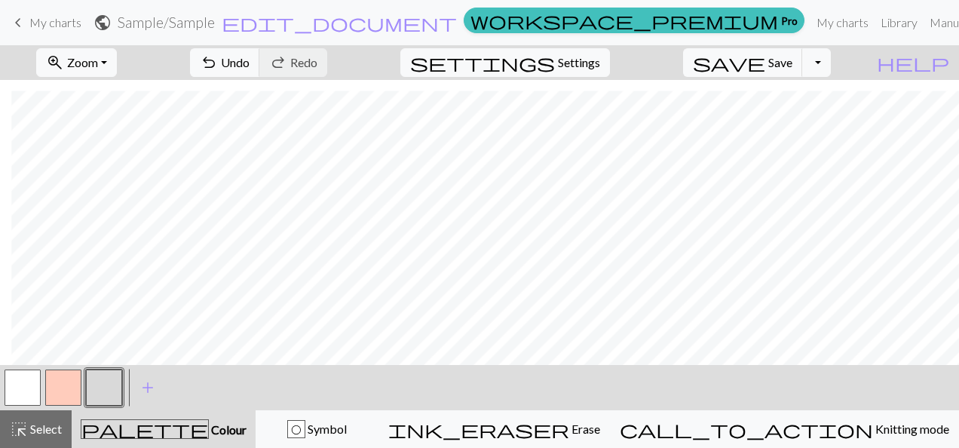
scroll to position [607, 11]
click at [368, 432] on div "O Symbol" at bounding box center [316, 429] width 103 height 18
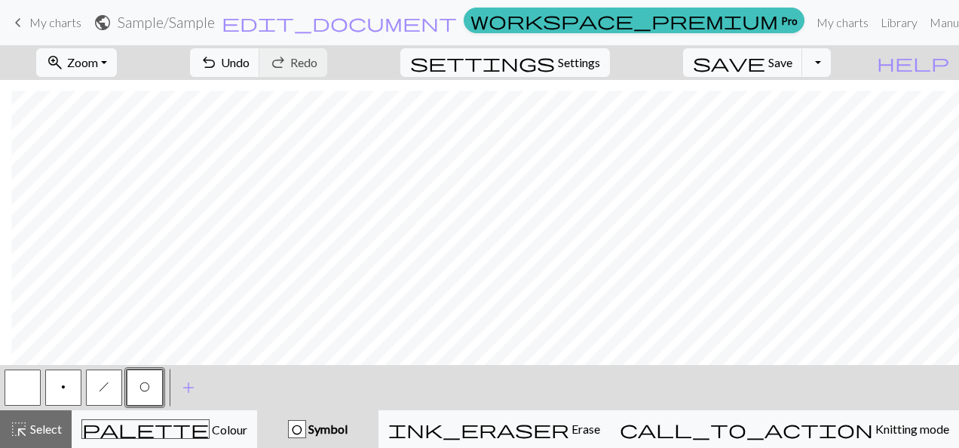
click at [107, 383] on span "h" at bounding box center [104, 387] width 11 height 12
click at [146, 381] on span "O" at bounding box center [144, 387] width 11 height 12
drag, startPoint x: 91, startPoint y: 393, endPoint x: 319, endPoint y: 356, distance: 230.5
click at [96, 392] on button "h" at bounding box center [104, 387] width 36 height 36
click at [140, 389] on span "O" at bounding box center [144, 387] width 11 height 12
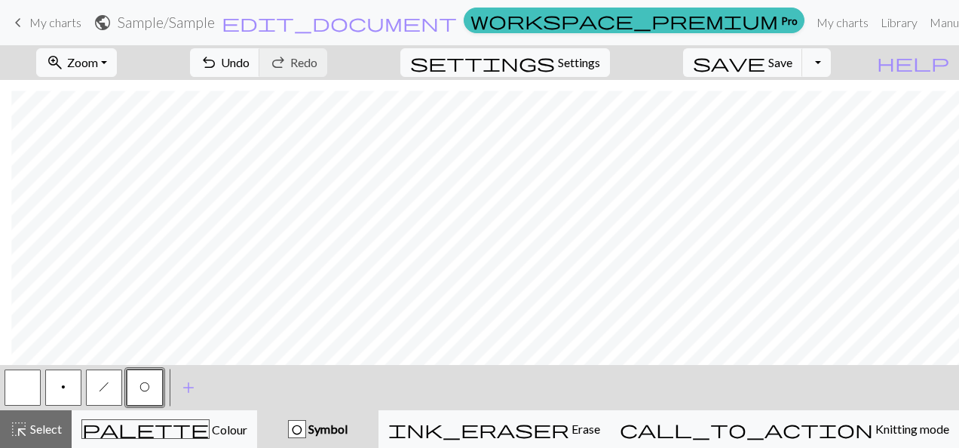
click at [93, 379] on button "h" at bounding box center [104, 387] width 36 height 36
click at [47, 430] on span "Select" at bounding box center [45, 428] width 34 height 14
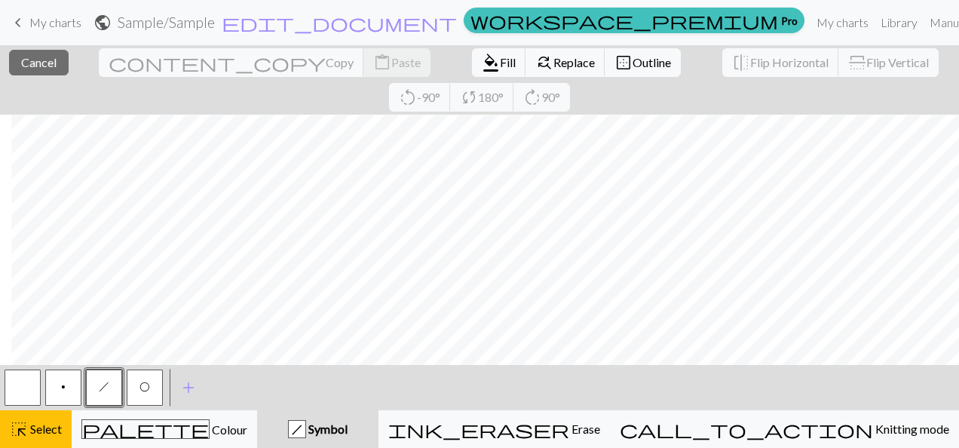
click at [378, 438] on button "h Symbol" at bounding box center [317, 429] width 121 height 38
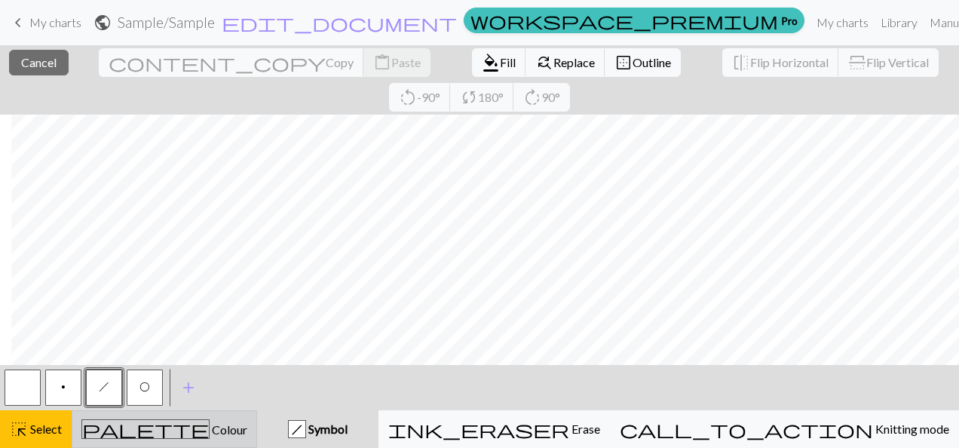
click at [209, 433] on span "Colour" at bounding box center [228, 429] width 38 height 14
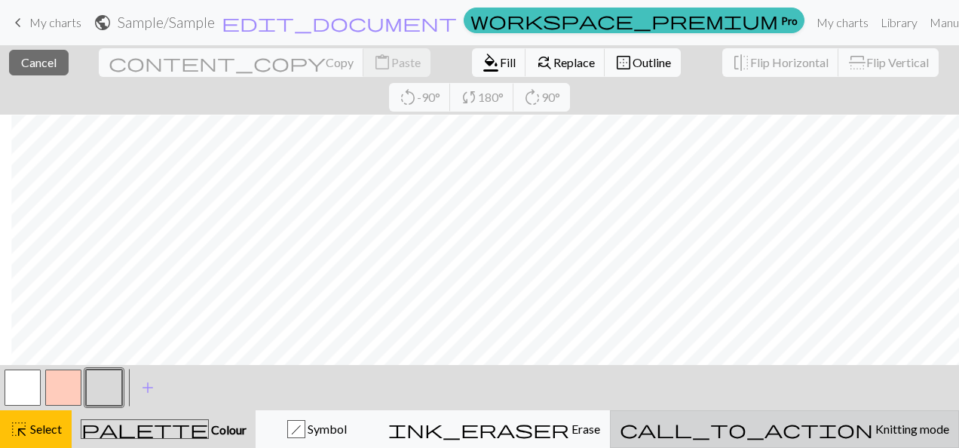
click at [873, 427] on span "Knitting mode" at bounding box center [911, 428] width 76 height 14
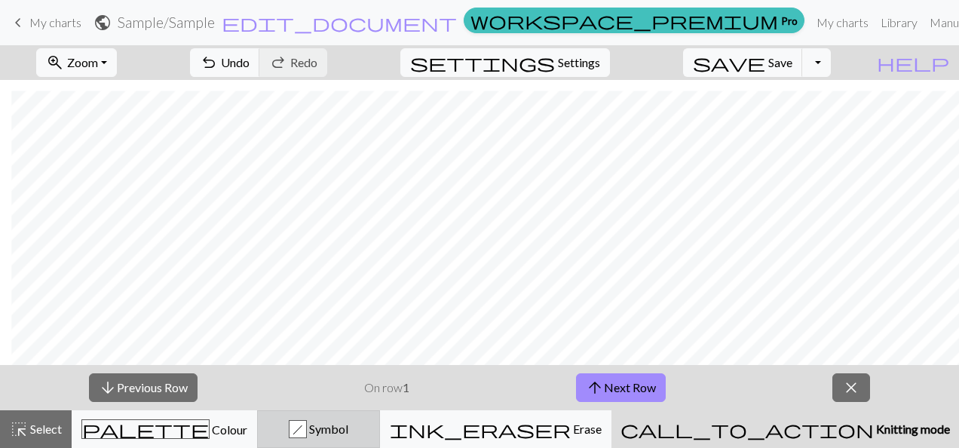
click at [370, 436] on div "h Symbol" at bounding box center [318, 429] width 103 height 18
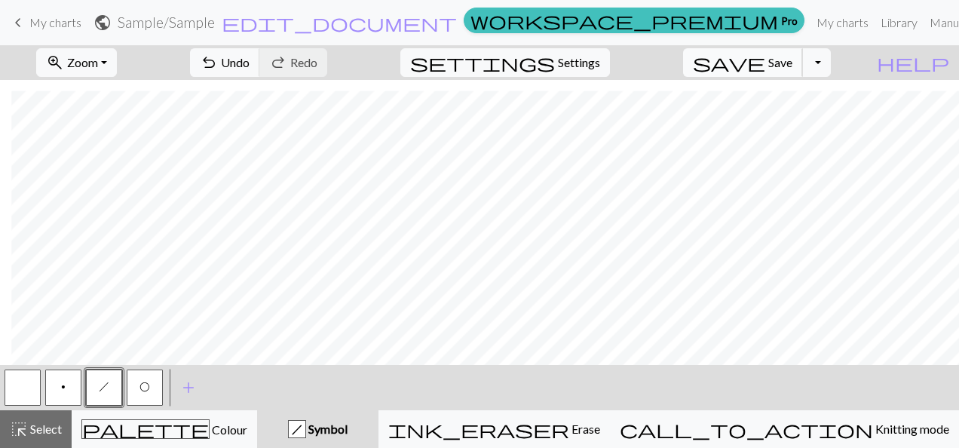
click at [792, 62] on span "Save" at bounding box center [780, 62] width 24 height 14
click at [830, 61] on button "Toggle Dropdown" at bounding box center [816, 62] width 29 height 29
drag, startPoint x: 805, startPoint y: 98, endPoint x: 836, endPoint y: 96, distance: 31.7
click at [830, 96] on button "file_copy Save a copy" at bounding box center [705, 95] width 249 height 24
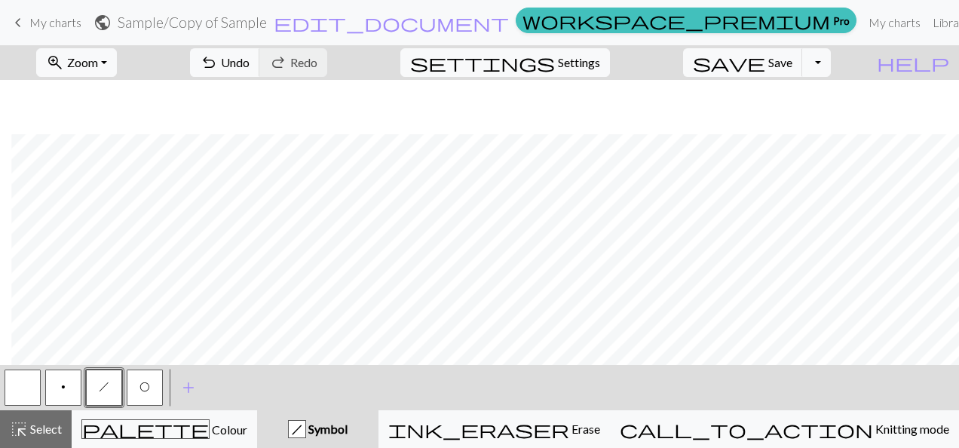
scroll to position [607, 11]
click at [267, 21] on h2 "Sample / Copy of Sample" at bounding box center [192, 22] width 149 height 17
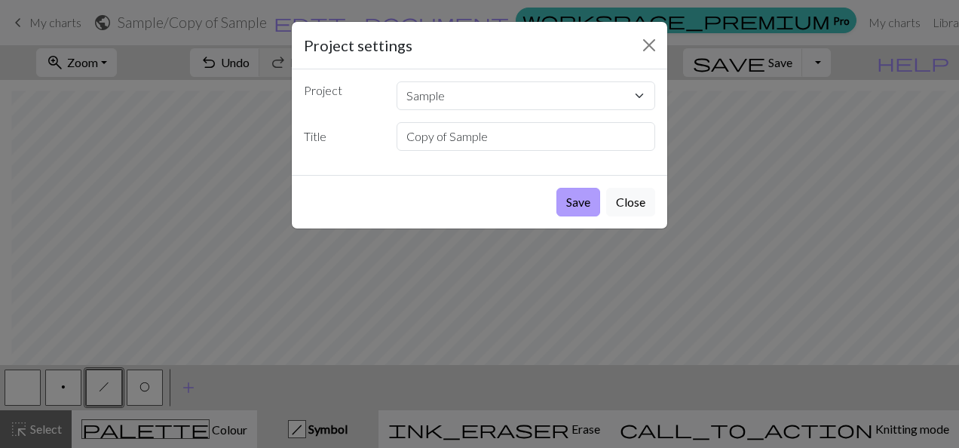
click at [580, 205] on button "Save" at bounding box center [578, 202] width 44 height 29
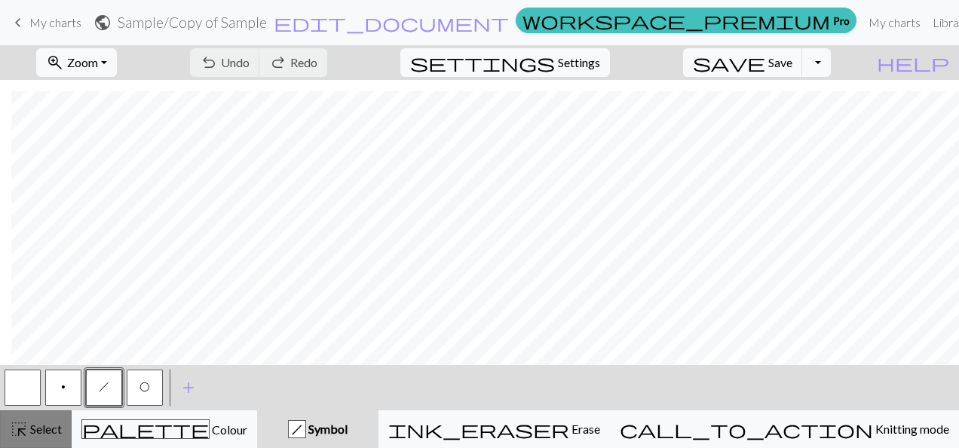
click at [56, 428] on span "Select" at bounding box center [45, 428] width 34 height 14
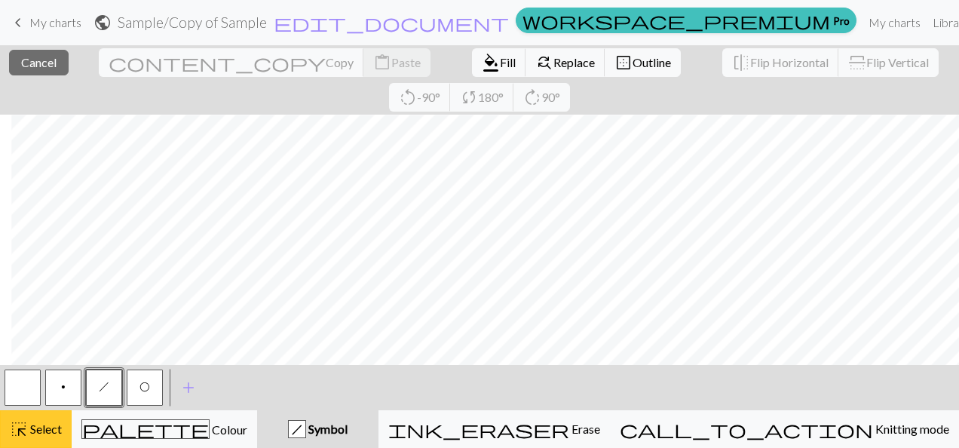
click at [50, 436] on span "Select" at bounding box center [45, 428] width 34 height 14
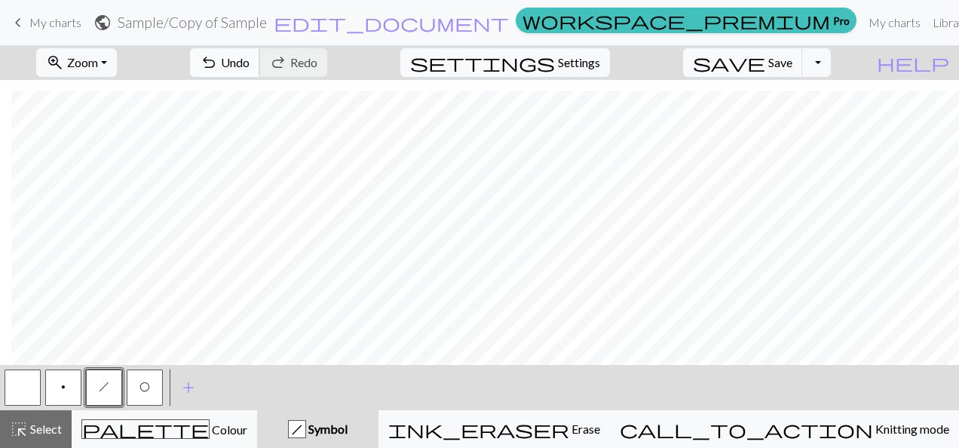
click at [260, 70] on button "undo Undo Undo" at bounding box center [225, 62] width 70 height 29
click at [944, 60] on span "help" at bounding box center [912, 62] width 72 height 21
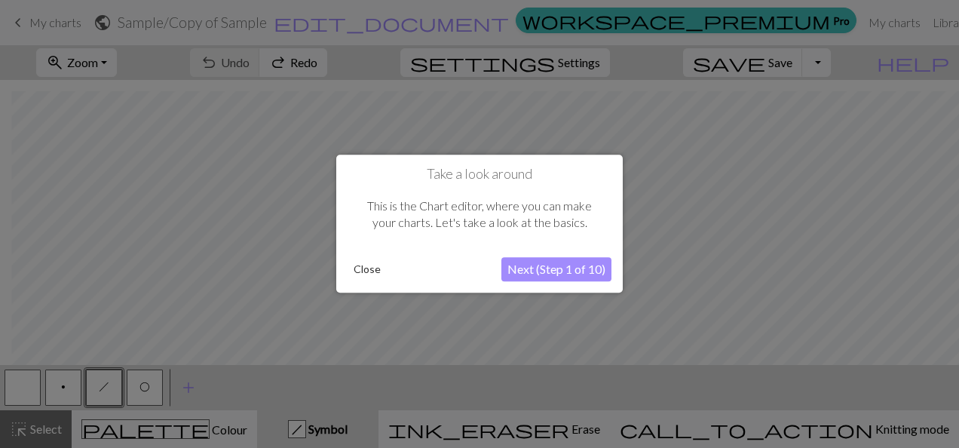
click at [532, 264] on button "Next (Step 1 of 10)" at bounding box center [556, 270] width 110 height 24
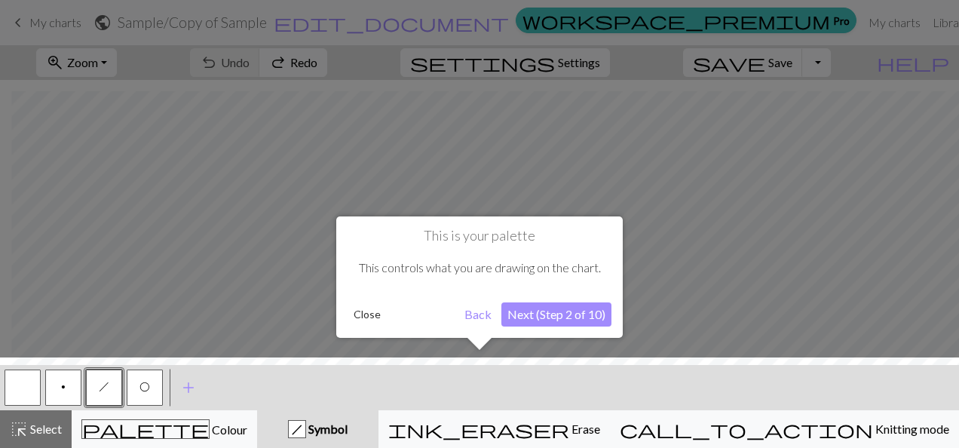
click at [559, 313] on button "Next (Step 2 of 10)" at bounding box center [556, 314] width 110 height 24
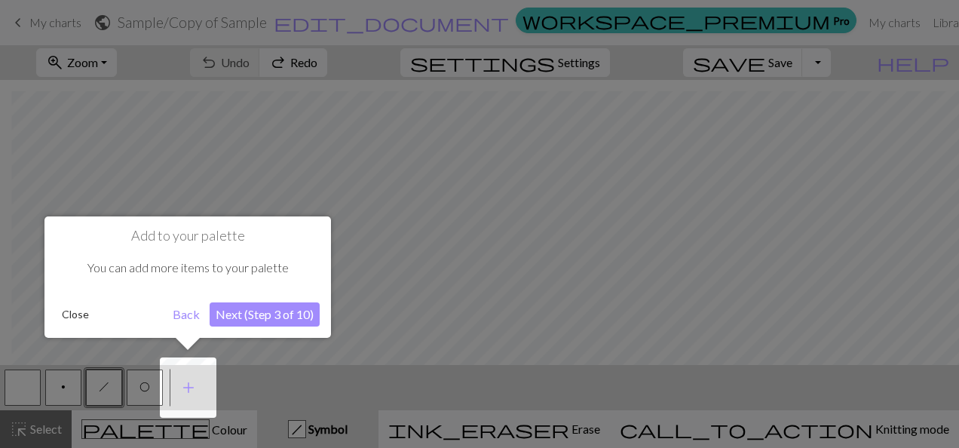
click at [289, 316] on button "Next (Step 3 of 10)" at bounding box center [264, 314] width 110 height 24
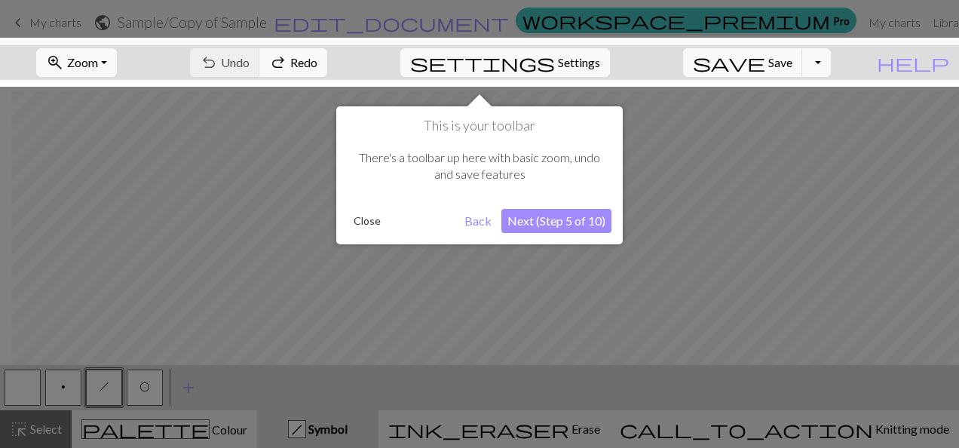
click at [562, 221] on button "Next (Step 5 of 10)" at bounding box center [556, 221] width 110 height 24
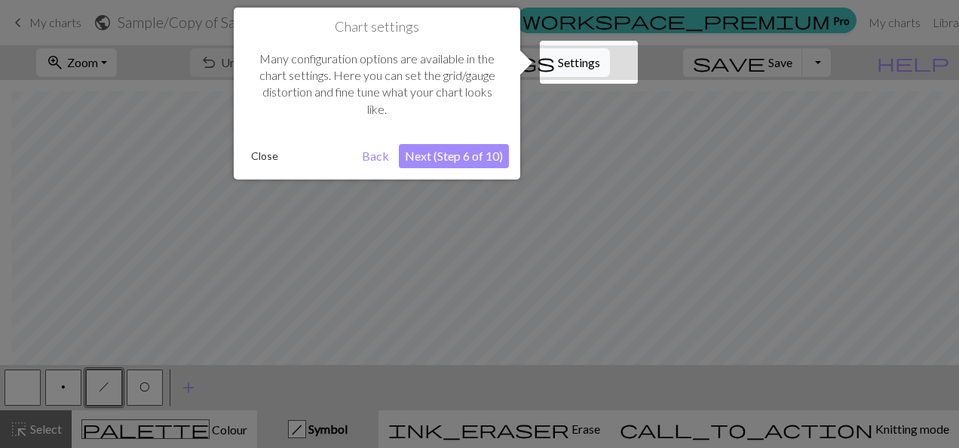
click at [467, 161] on button "Next (Step 6 of 10)" at bounding box center [454, 156] width 110 height 24
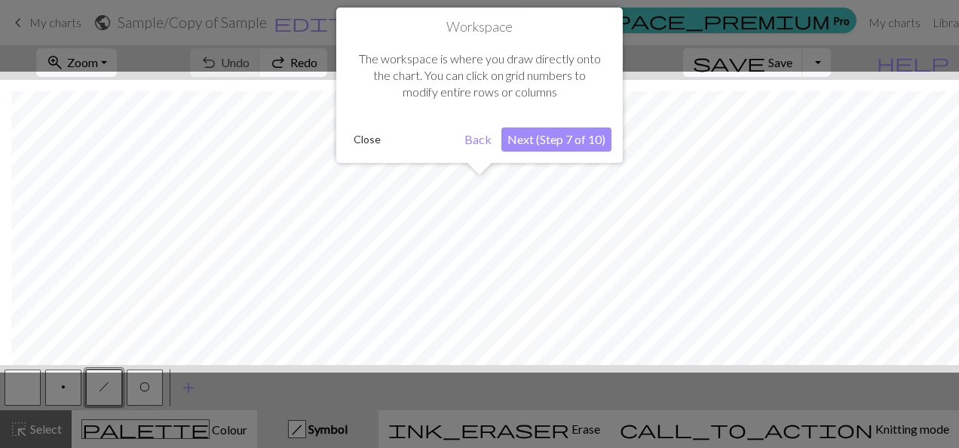
click at [581, 139] on button "Next (Step 7 of 10)" at bounding box center [556, 139] width 110 height 24
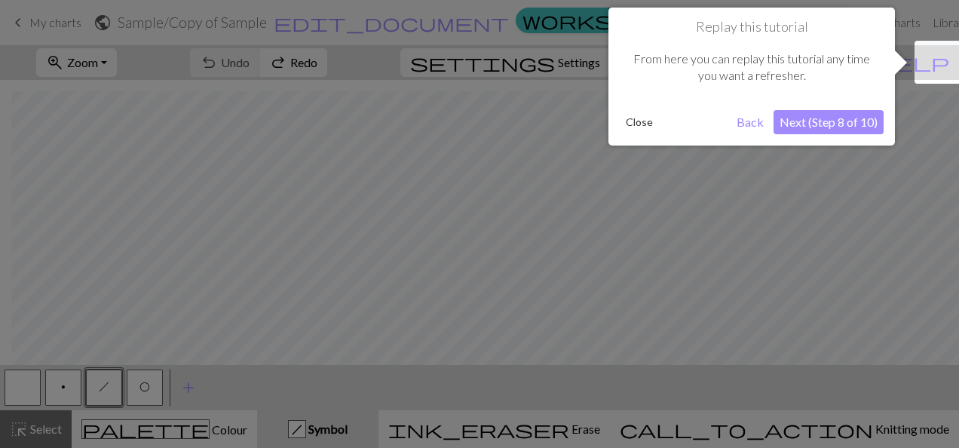
click at [842, 126] on button "Next (Step 8 of 10)" at bounding box center [828, 122] width 110 height 24
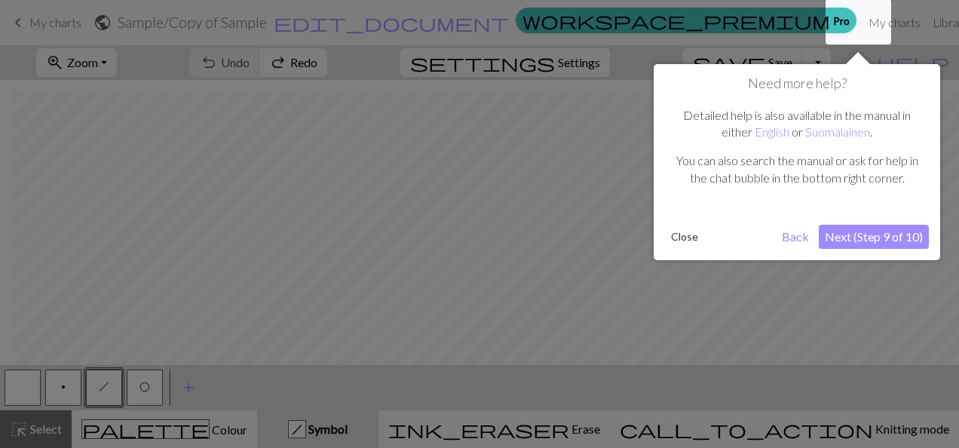
click at [895, 236] on button "Next (Step 9 of 10)" at bounding box center [873, 237] width 110 height 24
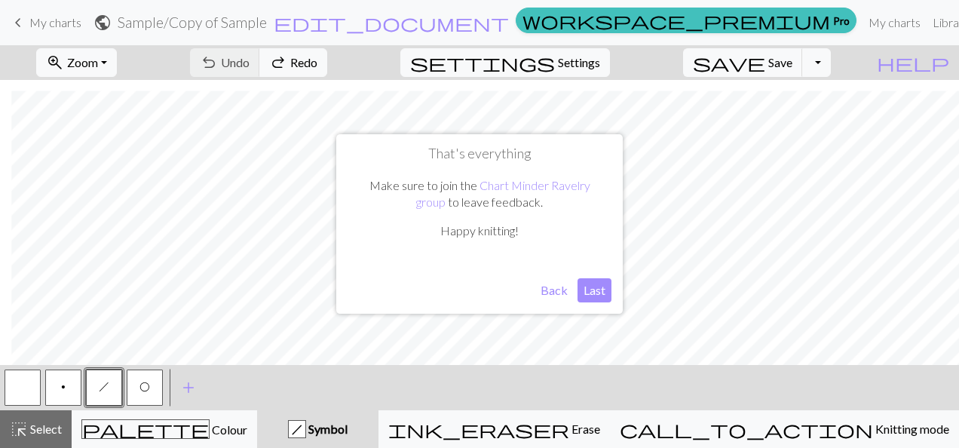
click at [594, 295] on button "Last" at bounding box center [594, 290] width 34 height 24
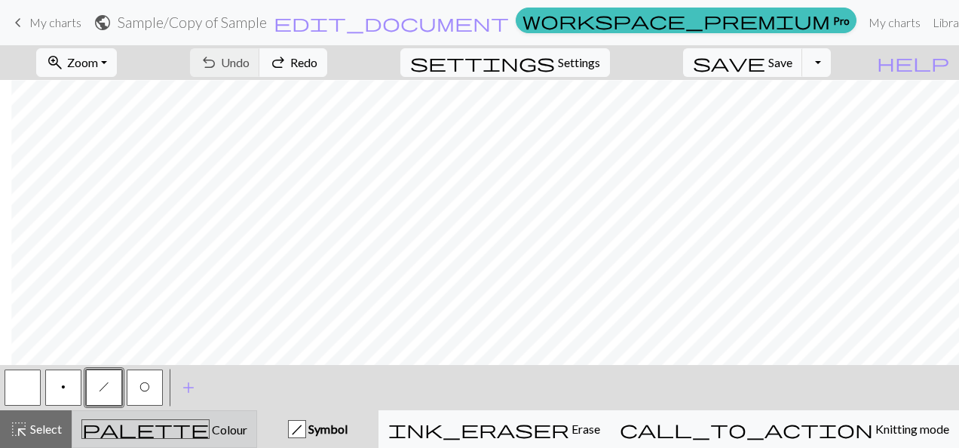
click at [226, 431] on div "palette Colour Colour" at bounding box center [164, 429] width 166 height 20
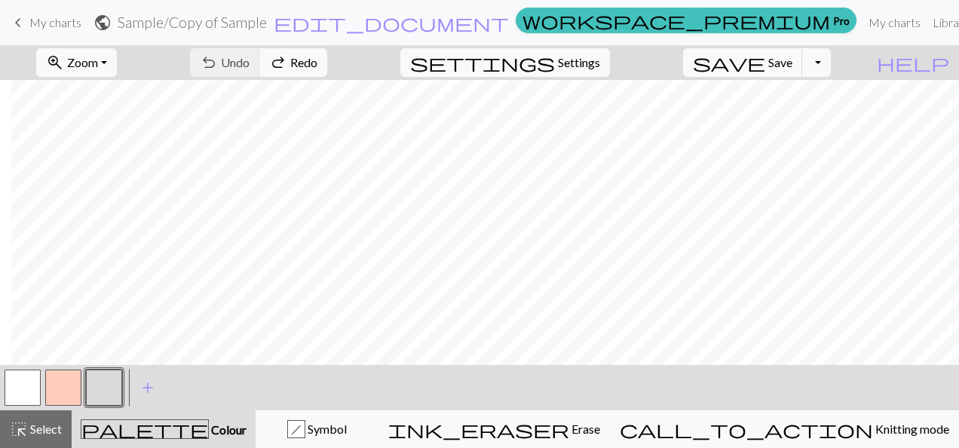
click at [112, 395] on button "button" at bounding box center [104, 387] width 36 height 36
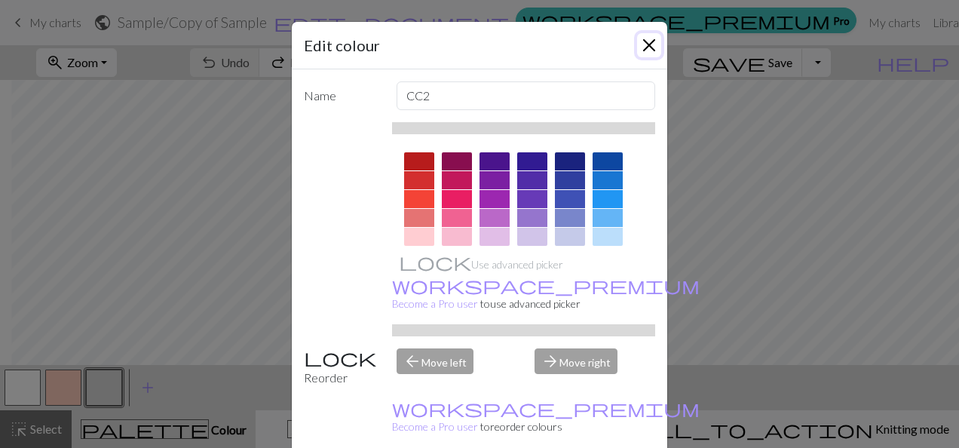
click at [647, 44] on button "Close" at bounding box center [649, 45] width 24 height 24
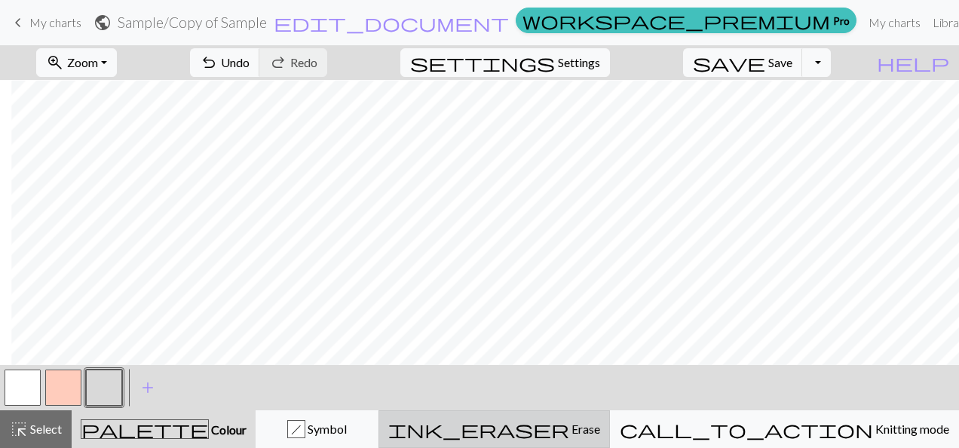
click at [600, 430] on span "Erase" at bounding box center [584, 428] width 31 height 14
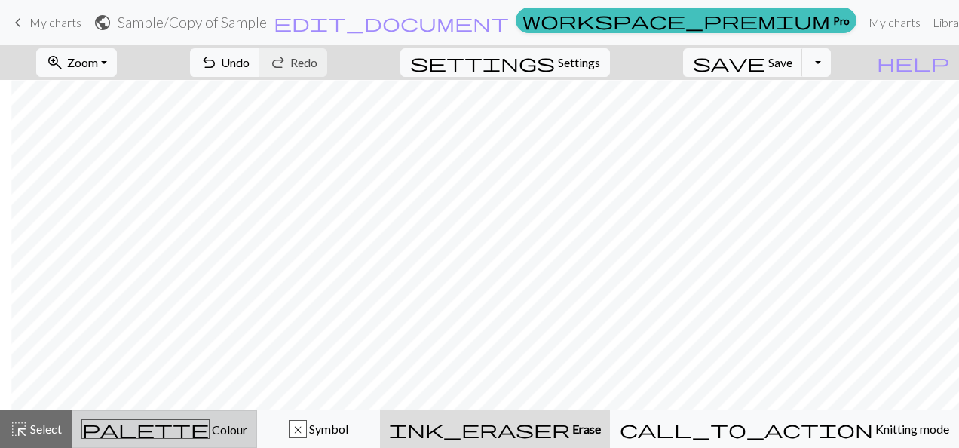
click at [209, 427] on span "Colour" at bounding box center [228, 429] width 38 height 14
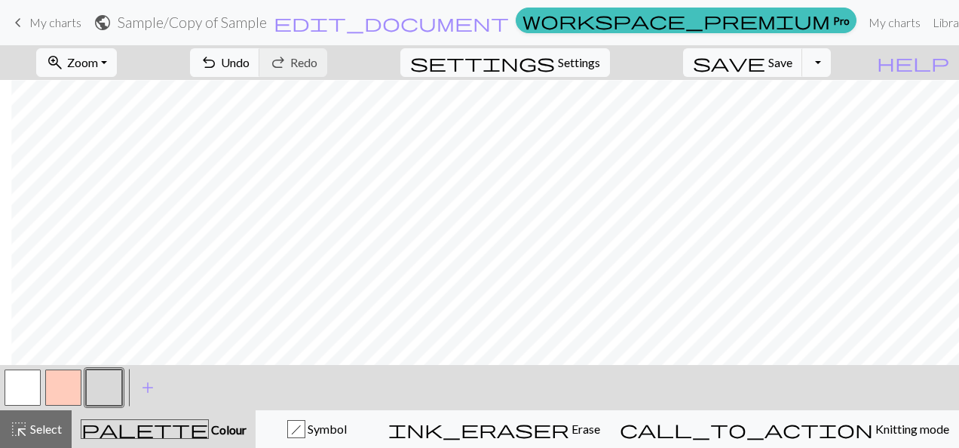
click at [23, 386] on button "button" at bounding box center [23, 387] width 36 height 36
click at [103, 392] on button "button" at bounding box center [104, 387] width 36 height 36
drag, startPoint x: 27, startPoint y: 389, endPoint x: 41, endPoint y: 378, distance: 17.7
click at [27, 387] on button "button" at bounding box center [23, 387] width 36 height 36
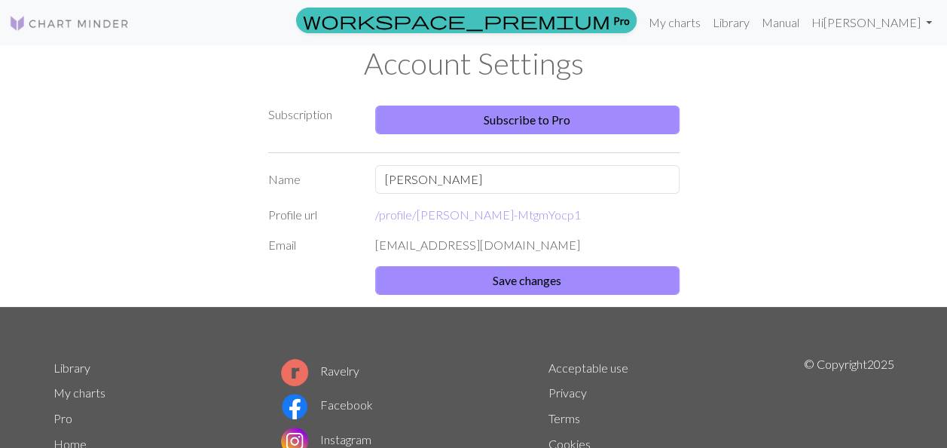
scroll to position [75, 0]
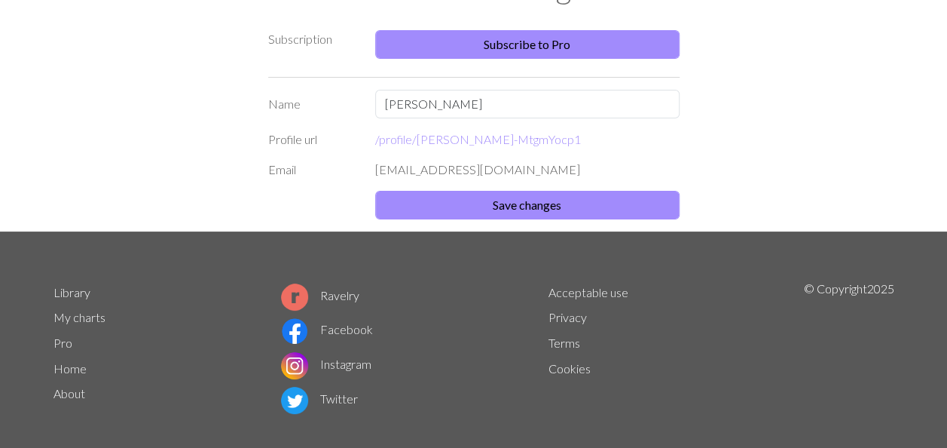
click at [805, 165] on div "Subscription Subscribe to Pro Name Mary Profile url /profile/ mary-MtgmYocp1 Em…" at bounding box center [473, 121] width 859 height 219
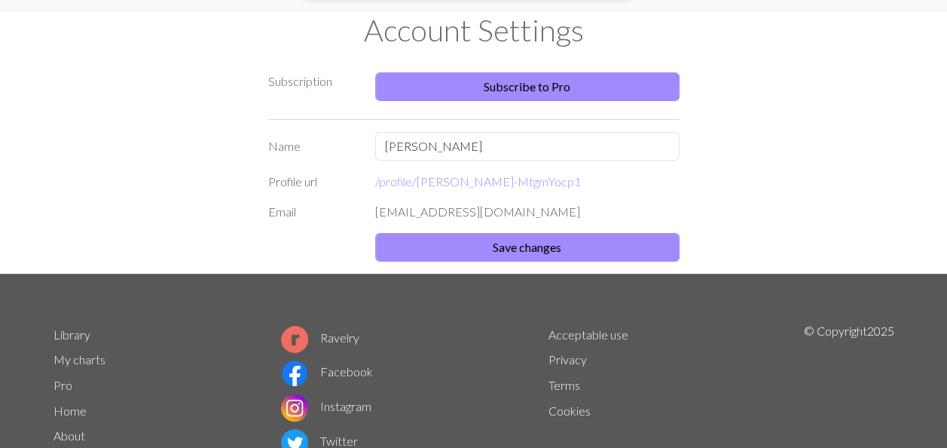
scroll to position [0, 0]
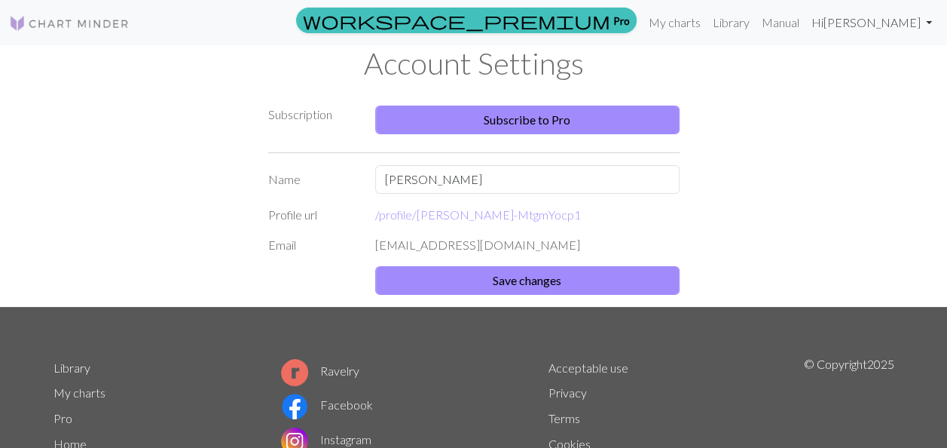
click at [906, 24] on link "Hi Mary" at bounding box center [872, 23] width 133 height 30
click at [844, 115] on link "Logout" at bounding box center [852, 113] width 48 height 30
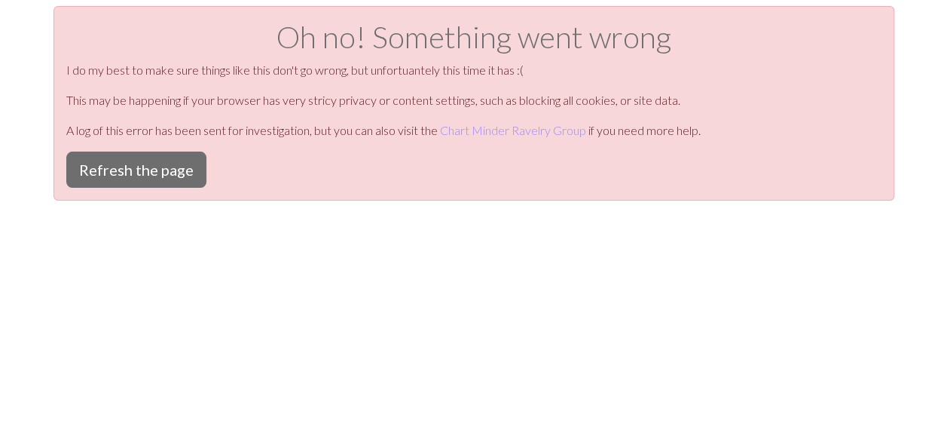
click at [475, 287] on div "Oh no! Something went wrong I do my best to make sure things like this don't go…" at bounding box center [473, 230] width 947 height 448
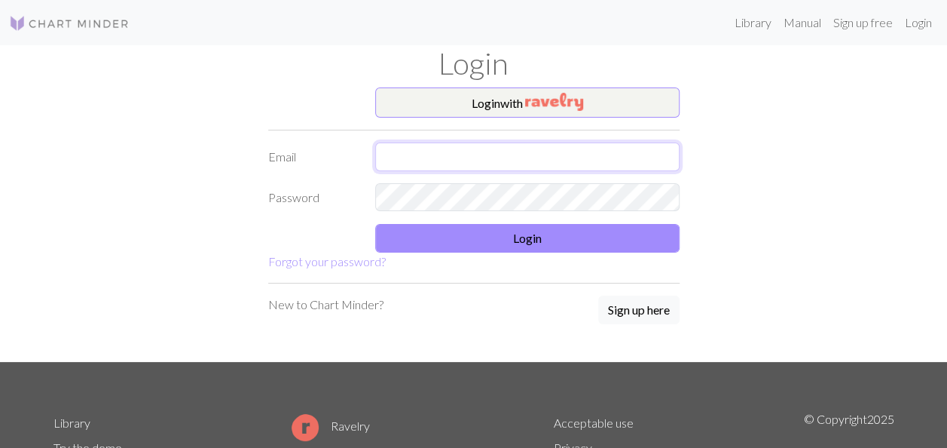
click at [546, 157] on input "text" at bounding box center [527, 156] width 304 height 29
type input "mrne@ymail.com"
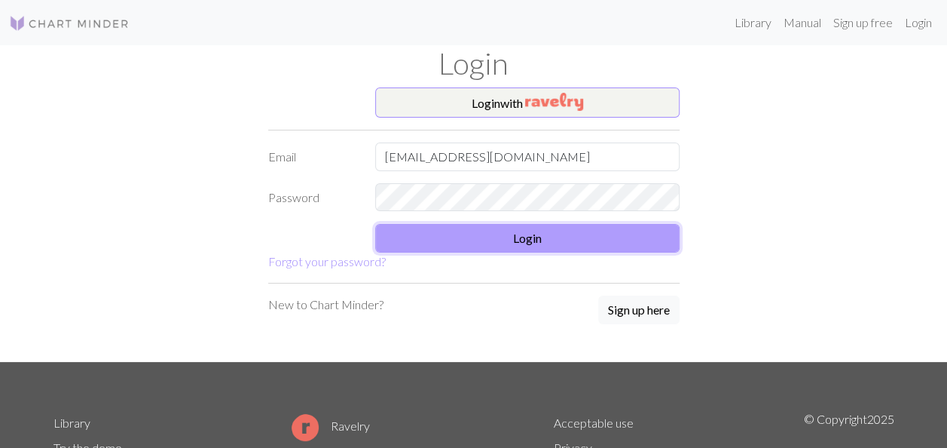
click at [503, 235] on button "Login" at bounding box center [527, 238] width 304 height 29
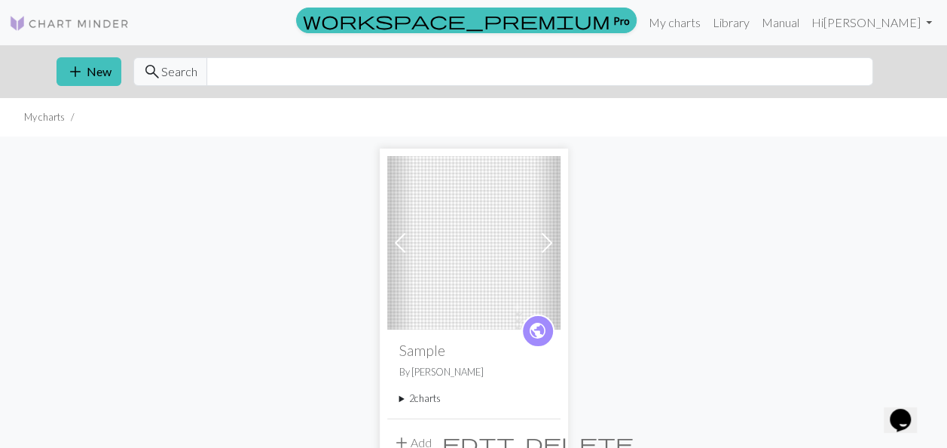
scroll to position [75, 0]
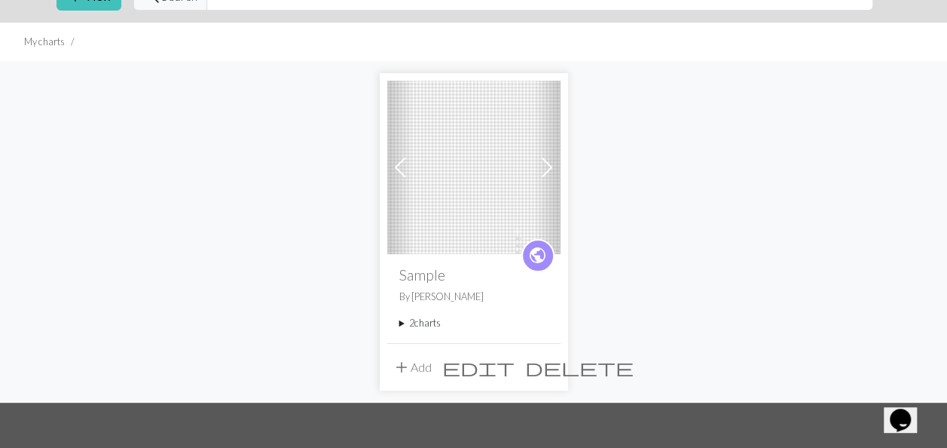
click at [489, 205] on img at bounding box center [473, 167] width 173 height 173
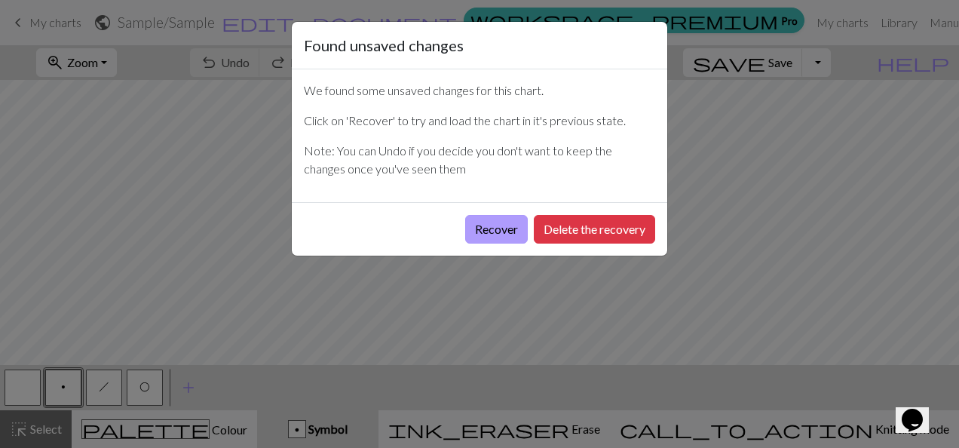
click at [514, 235] on button "Recover" at bounding box center [496, 229] width 63 height 29
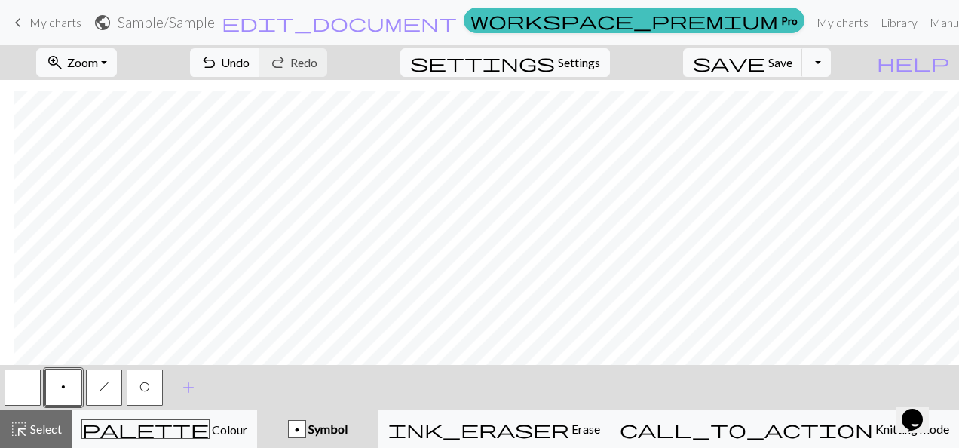
scroll to position [1451, 136]
click at [98, 57] on span "Zoom" at bounding box center [82, 62] width 31 height 14
click at [117, 144] on button "Fit height" at bounding box center [97, 143] width 119 height 24
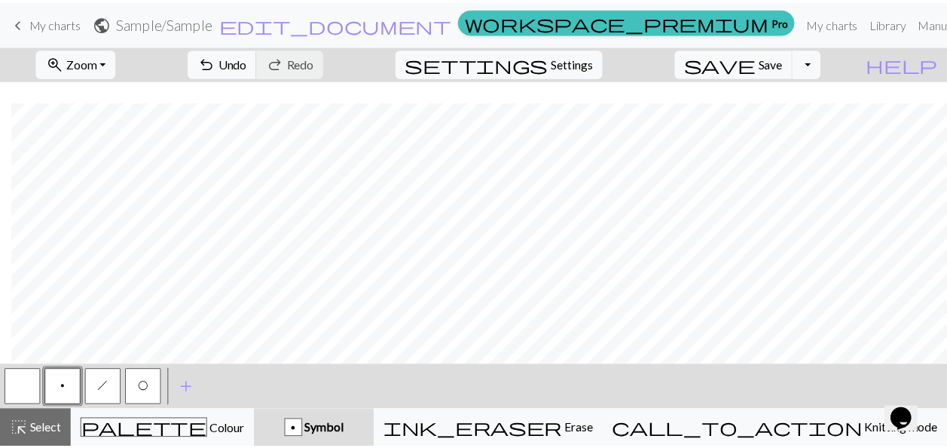
scroll to position [607, 11]
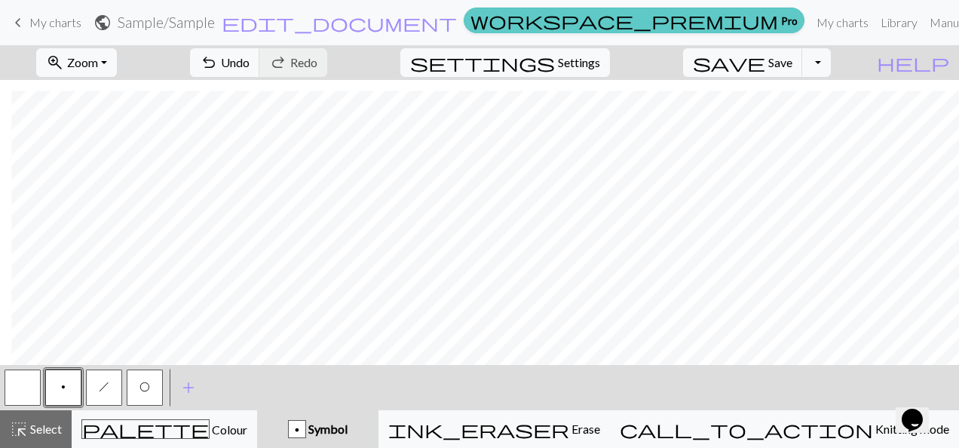
click at [692, 31] on link "workspace_premium Pro" at bounding box center [633, 21] width 341 height 26
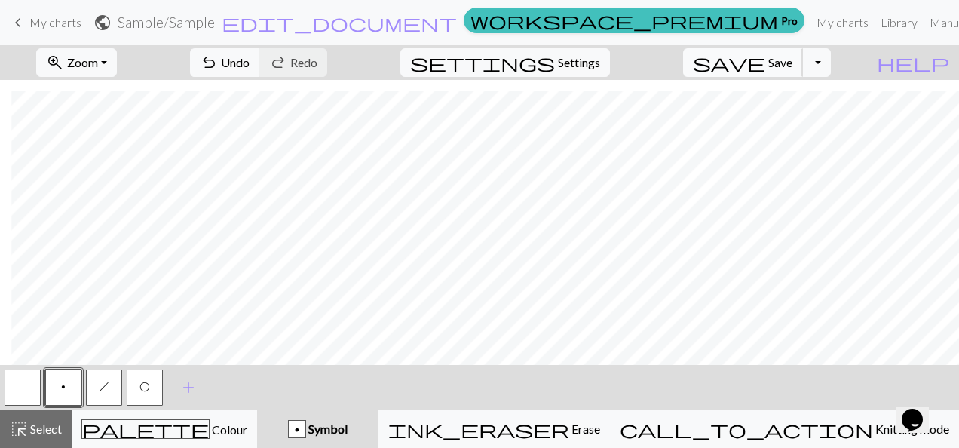
click at [765, 59] on span "save" at bounding box center [729, 62] width 72 height 21
click at [791, 59] on span "Save" at bounding box center [780, 62] width 24 height 14
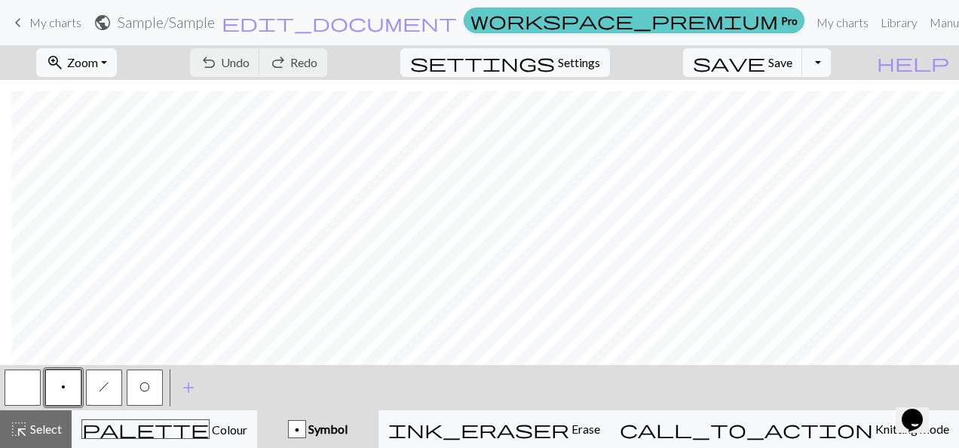
click at [688, 20] on span "workspace_premium" at bounding box center [623, 20] width 307 height 21
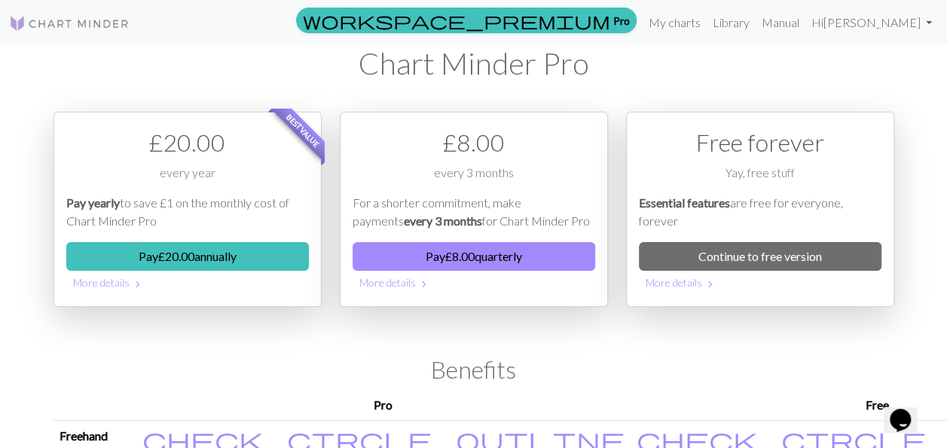
click at [93, 23] on img at bounding box center [69, 23] width 121 height 18
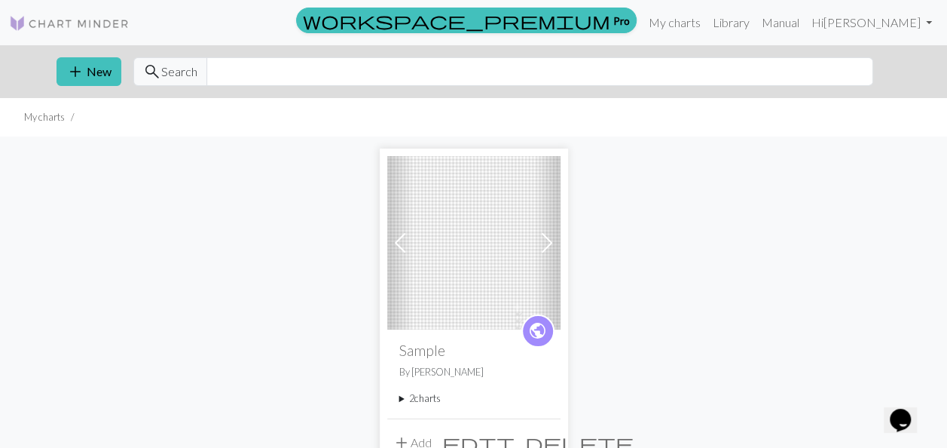
click at [497, 267] on img at bounding box center [473, 242] width 173 height 173
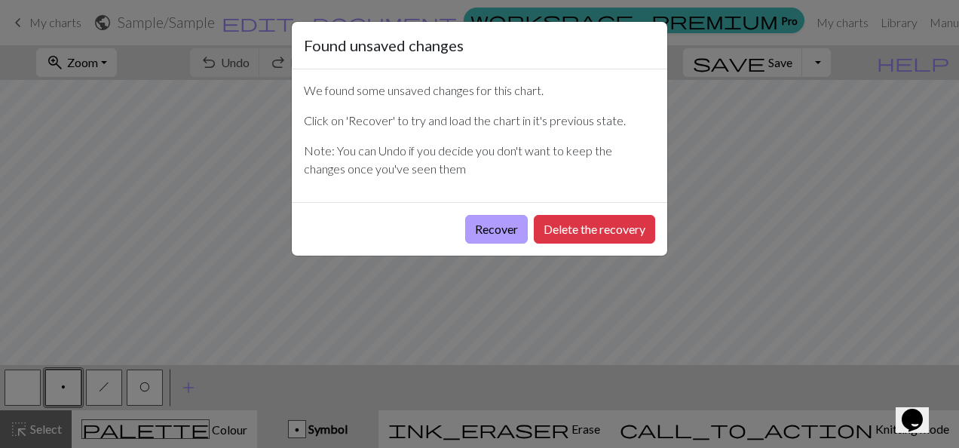
click at [484, 229] on button "Recover" at bounding box center [496, 229] width 63 height 29
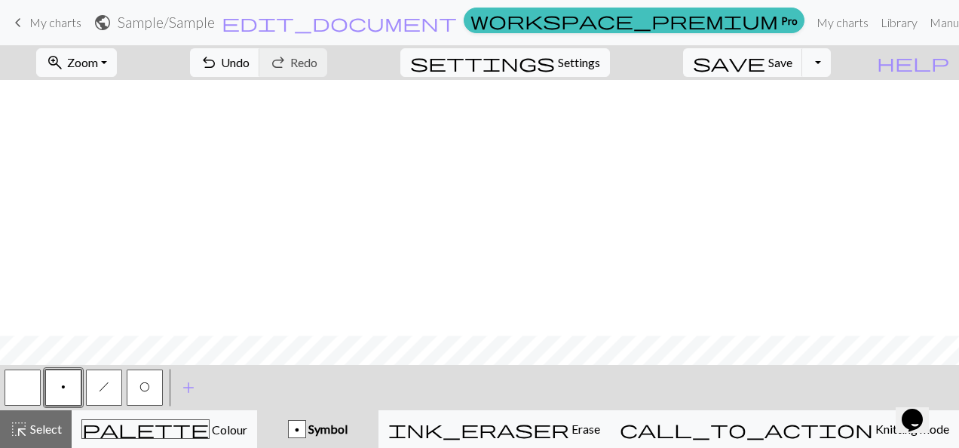
scroll to position [603, 0]
click at [117, 57] on button "zoom_in Zoom Zoom" at bounding box center [76, 62] width 81 height 29
click at [104, 177] on button "50%" at bounding box center [97, 180] width 119 height 24
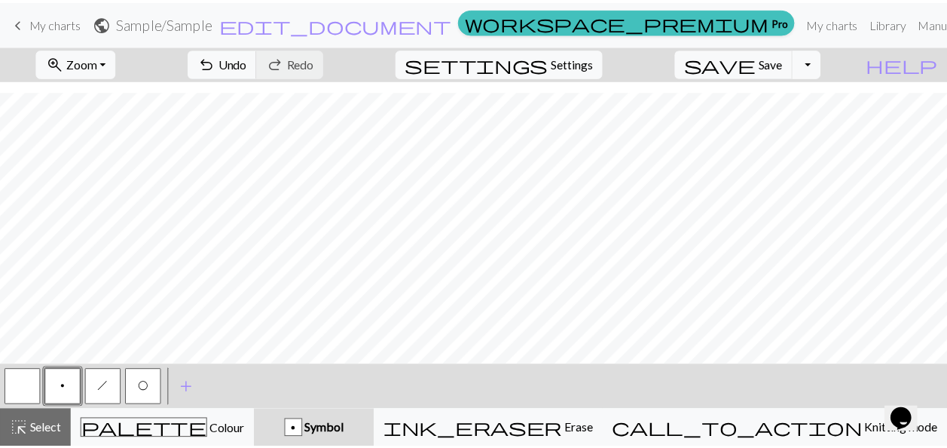
scroll to position [607, 0]
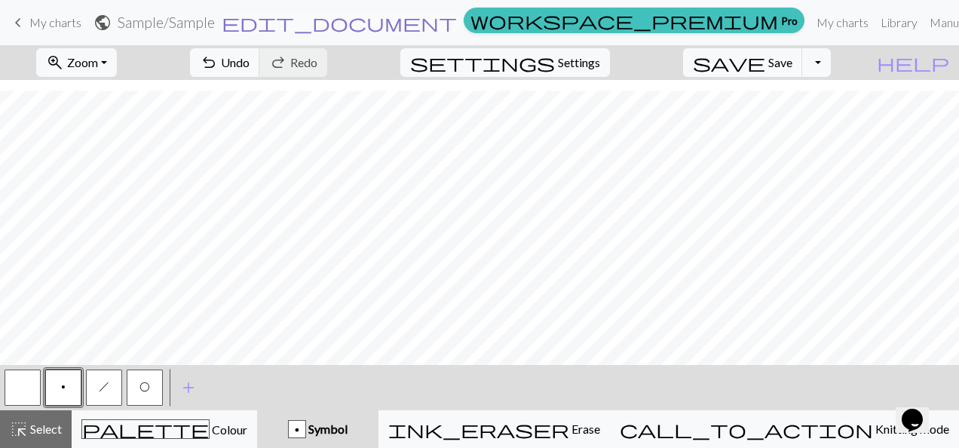
click at [446, 21] on span "edit_document" at bounding box center [339, 22] width 235 height 21
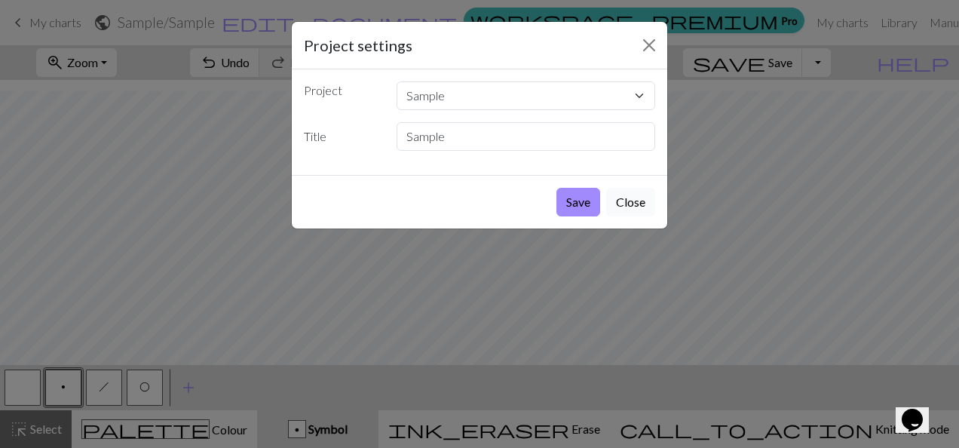
click at [622, 203] on button "Close" at bounding box center [630, 202] width 49 height 29
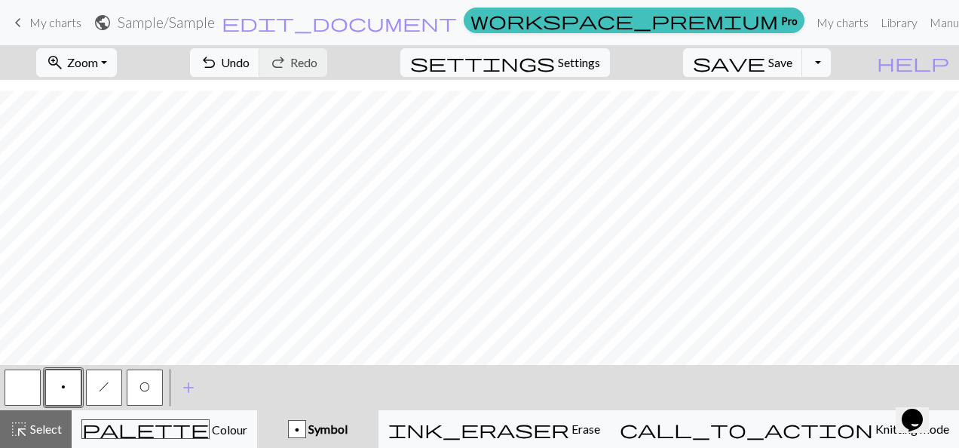
click at [69, 23] on span "My charts" at bounding box center [55, 22] width 52 height 14
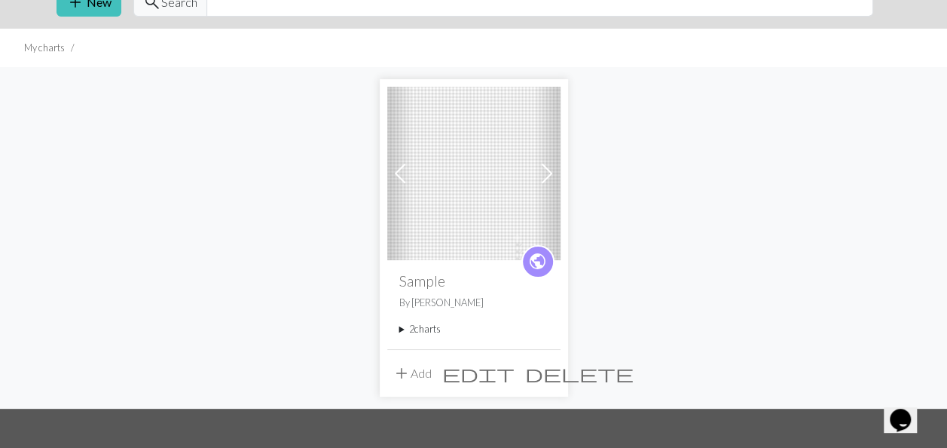
scroll to position [151, 0]
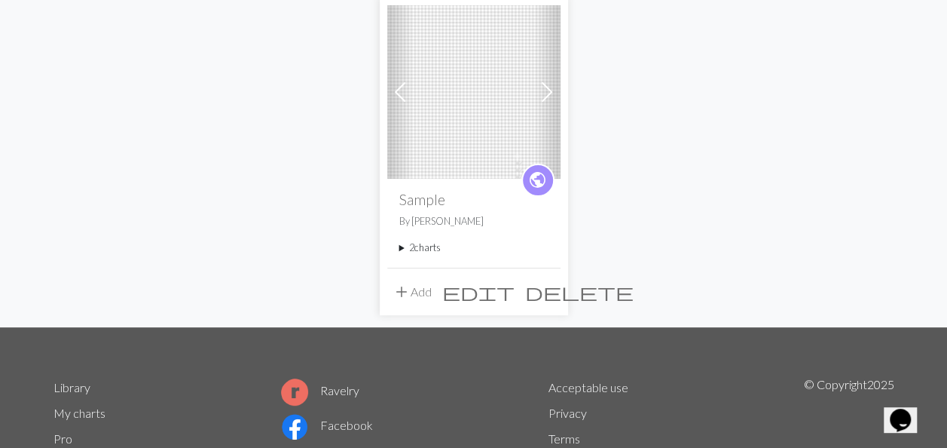
click at [428, 244] on summary "2 charts" at bounding box center [473, 247] width 149 height 14
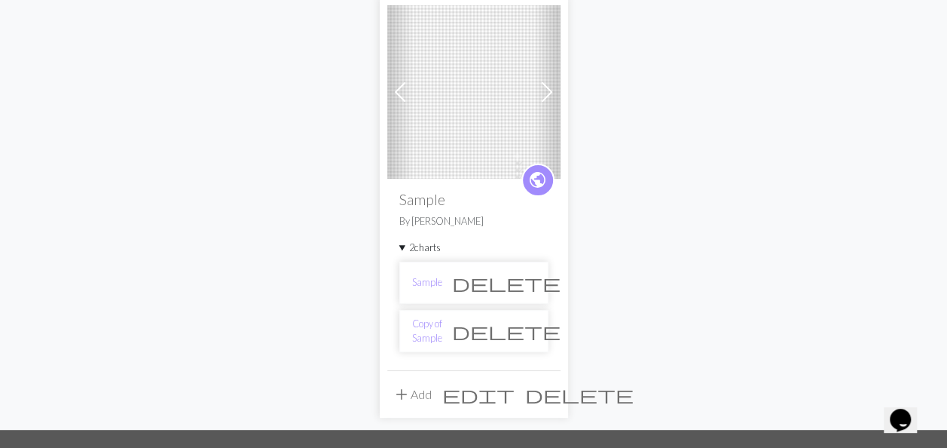
click at [521, 335] on span "delete" at bounding box center [506, 330] width 109 height 21
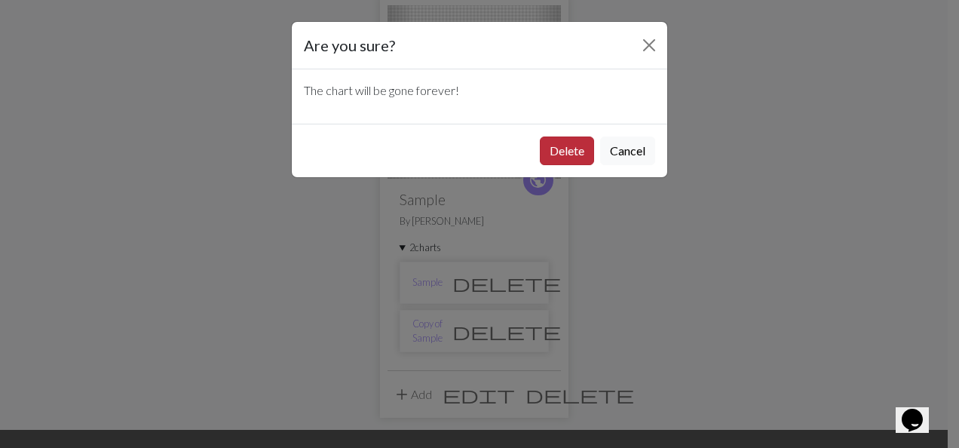
click at [556, 150] on button "Delete" at bounding box center [567, 150] width 54 height 29
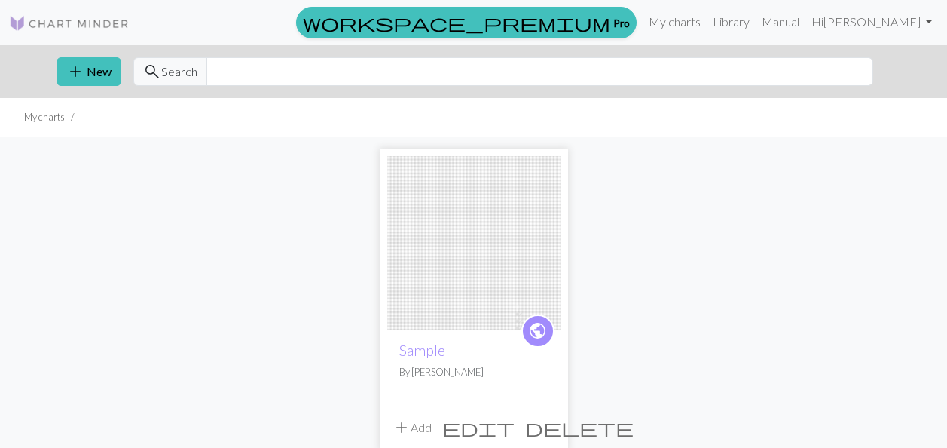
scroll to position [151, 0]
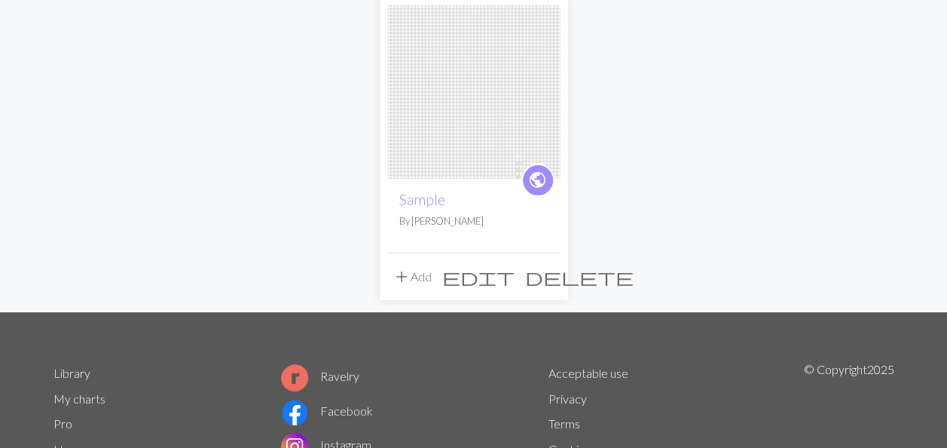
click at [534, 184] on span "public" at bounding box center [537, 179] width 19 height 23
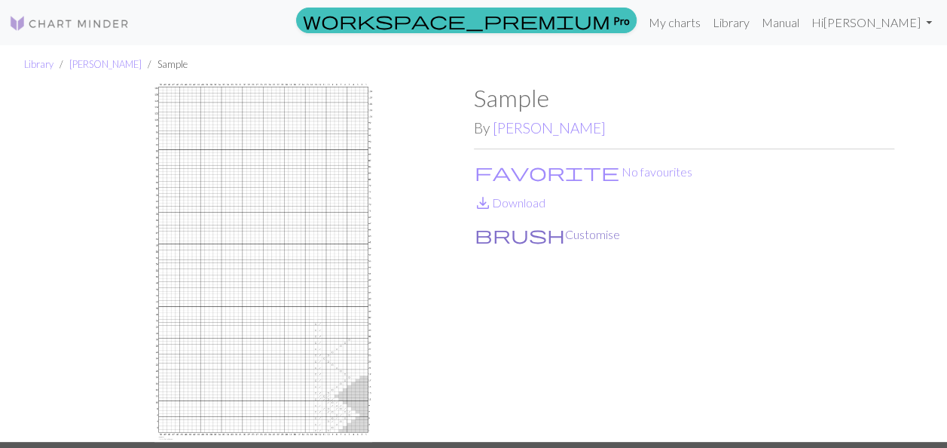
click at [515, 231] on button "brush Customise" at bounding box center [547, 235] width 147 height 20
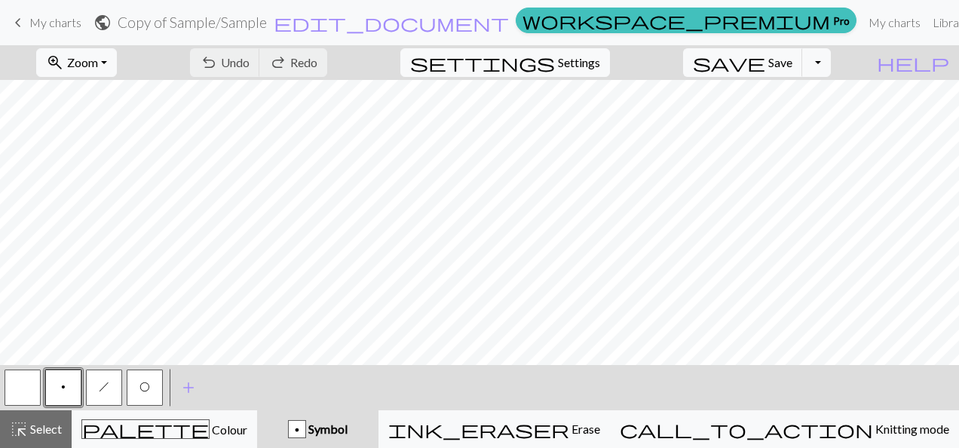
click at [18, 20] on span "keyboard_arrow_left" at bounding box center [18, 22] width 18 height 21
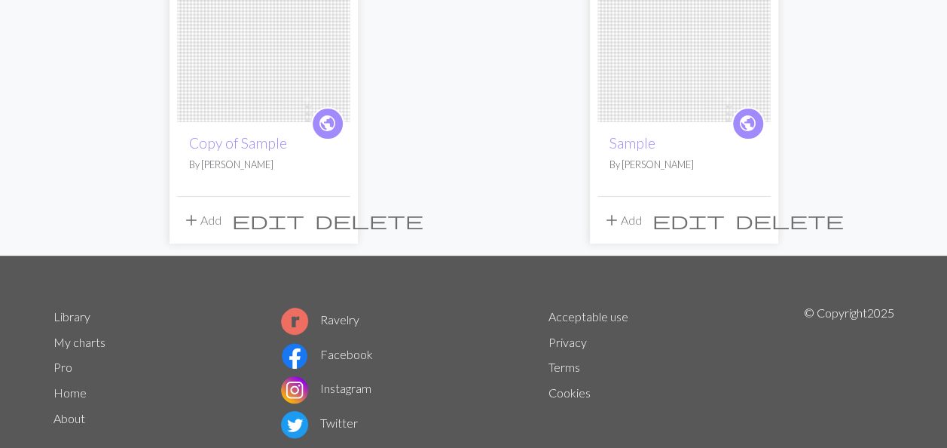
scroll to position [226, 0]
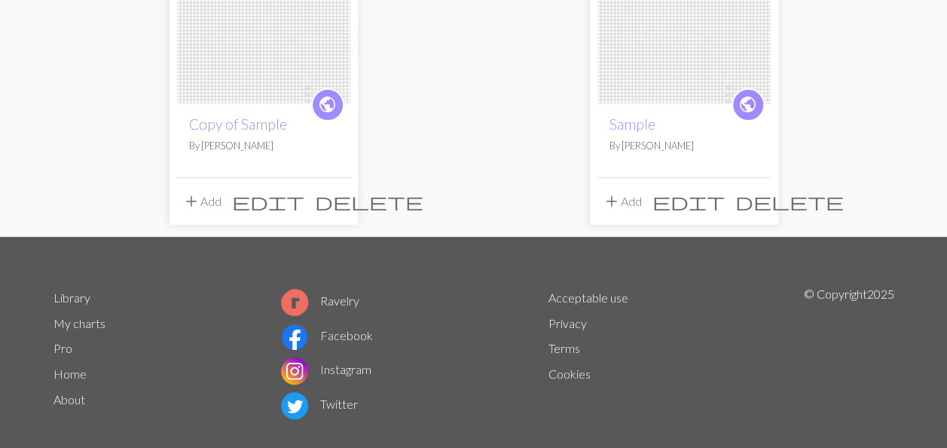
click at [338, 202] on span "delete" at bounding box center [369, 201] width 109 height 21
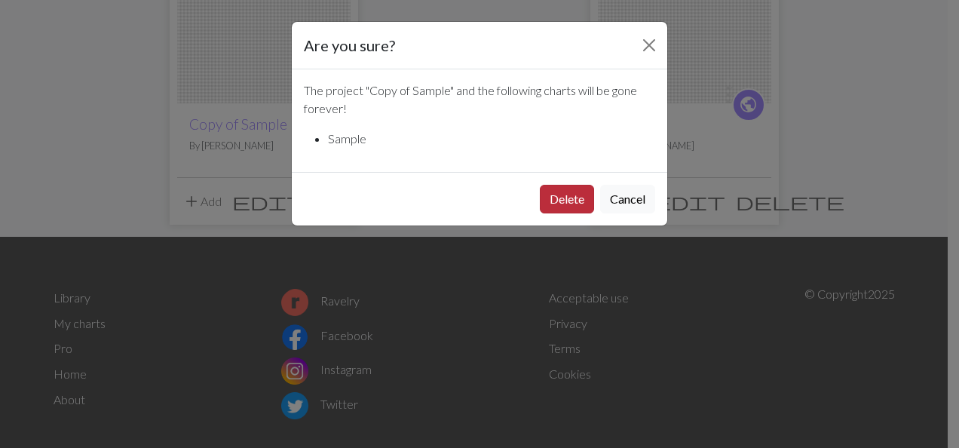
click at [566, 199] on button "Delete" at bounding box center [567, 199] width 54 height 29
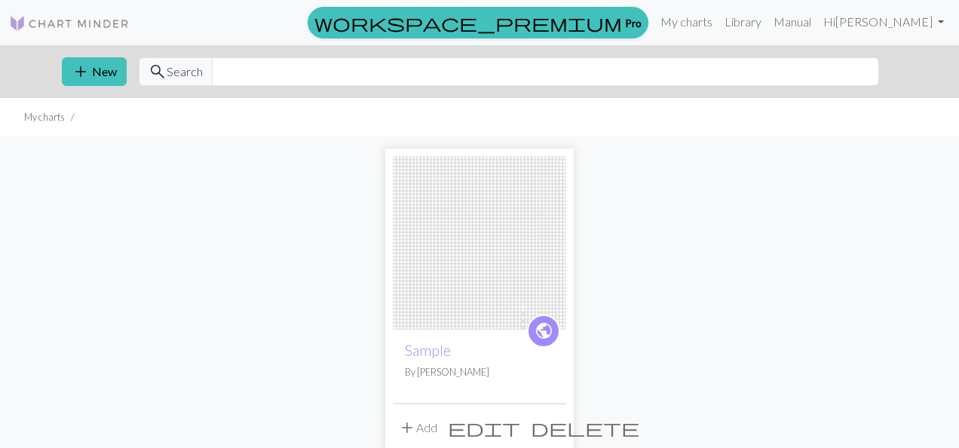
scroll to position [226, 0]
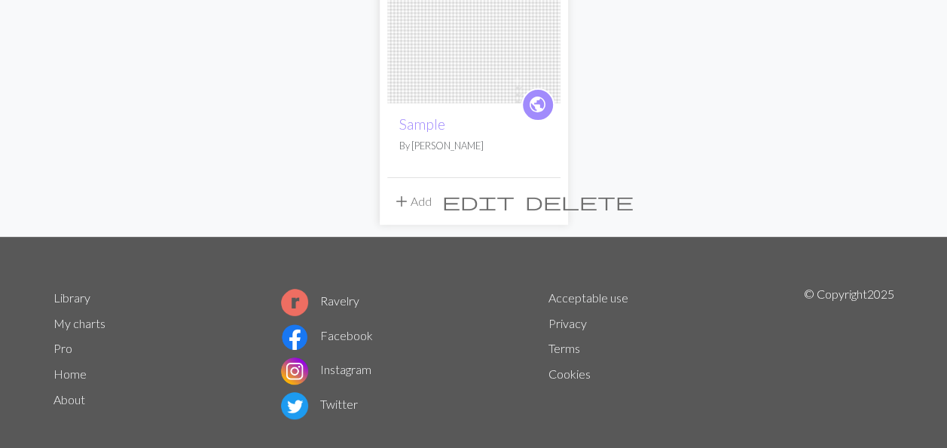
click at [414, 203] on button "add Add" at bounding box center [412, 201] width 50 height 29
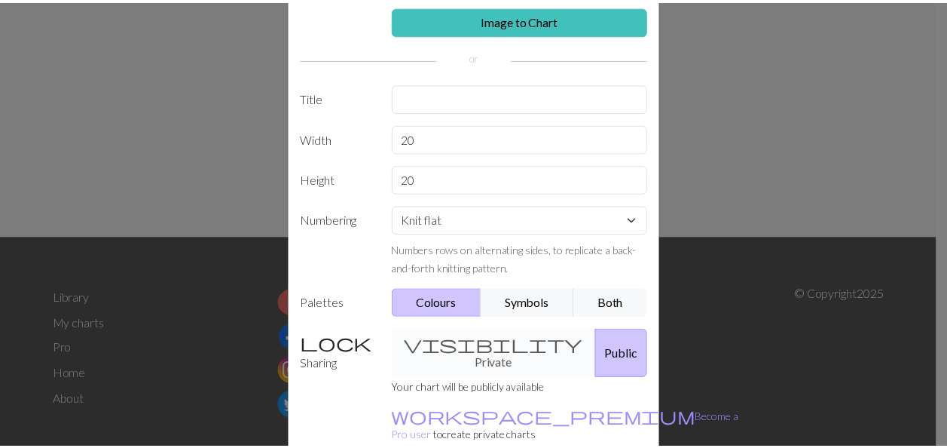
scroll to position [145, 0]
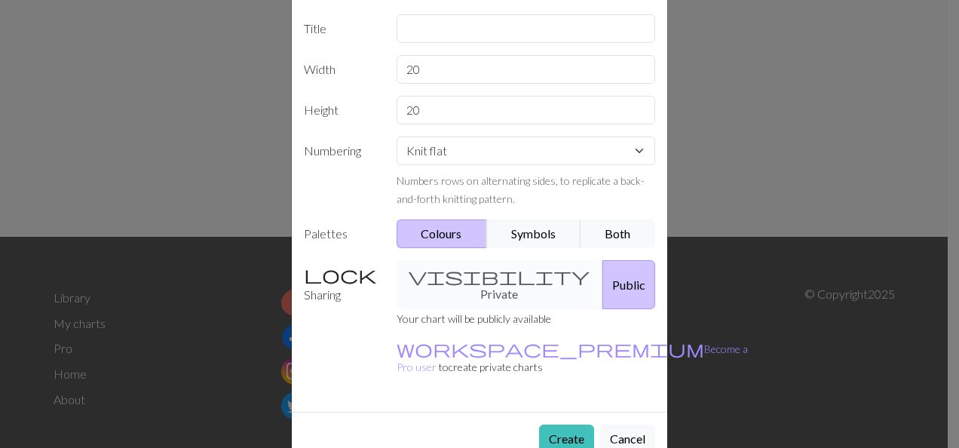
click at [467, 273] on div "visibility Private Public" at bounding box center [525, 284] width 277 height 49
click at [602, 282] on button "Public" at bounding box center [628, 284] width 53 height 49
click at [488, 282] on div "visibility Private Public" at bounding box center [525, 284] width 277 height 49
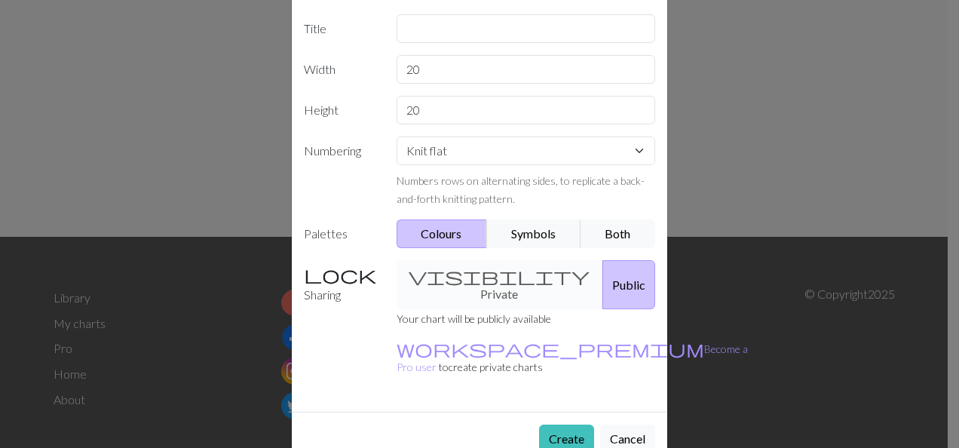
click at [439, 271] on div "visibility Private Public" at bounding box center [525, 284] width 277 height 49
click at [436, 274] on div "visibility Private Public" at bounding box center [525, 284] width 277 height 49
click at [484, 277] on div "visibility Private Public" at bounding box center [525, 284] width 277 height 49
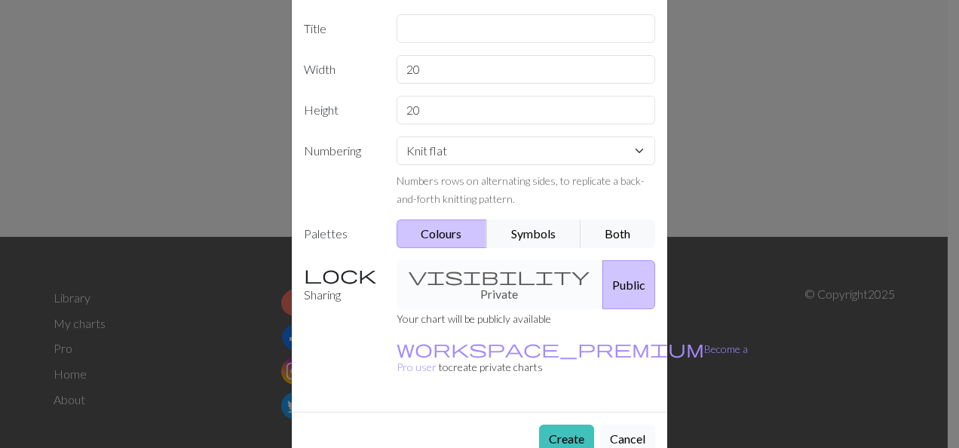
click at [616, 424] on button "Cancel" at bounding box center [627, 438] width 55 height 29
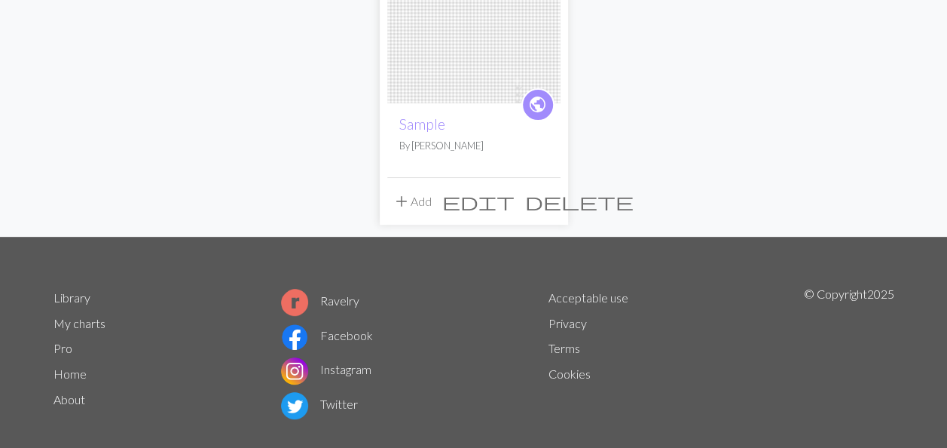
scroll to position [0, 0]
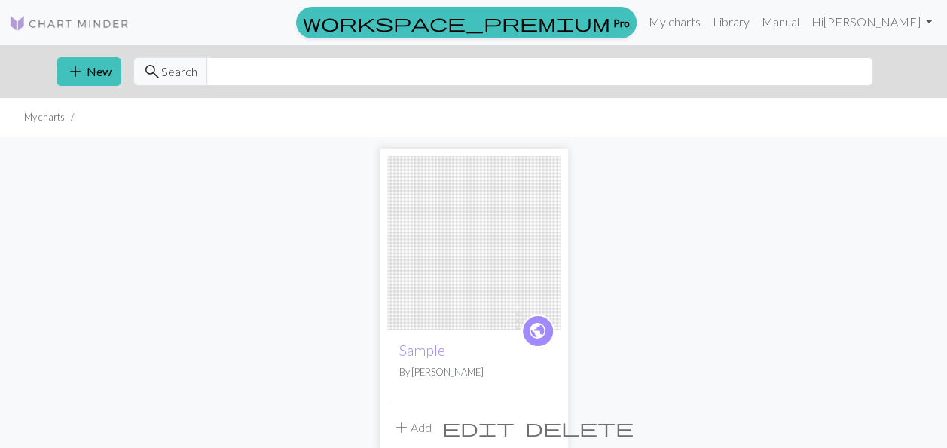
click at [534, 337] on span "public" at bounding box center [537, 330] width 19 height 23
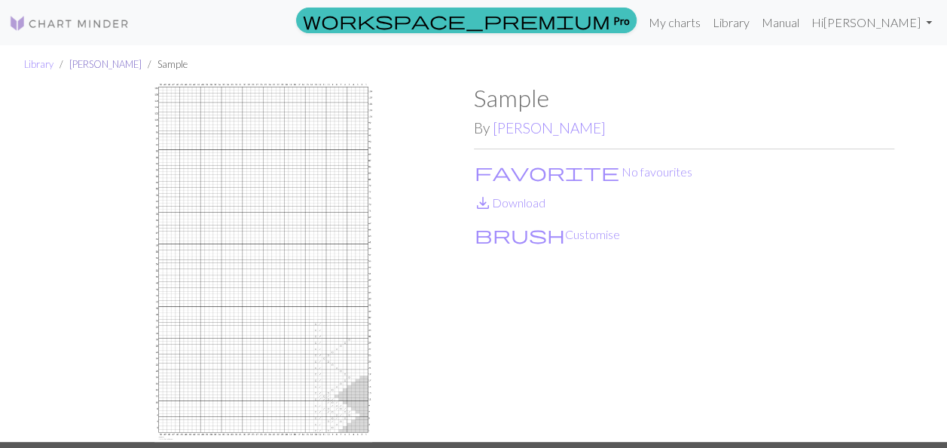
click at [80, 66] on link "[PERSON_NAME]" at bounding box center [105, 64] width 72 height 12
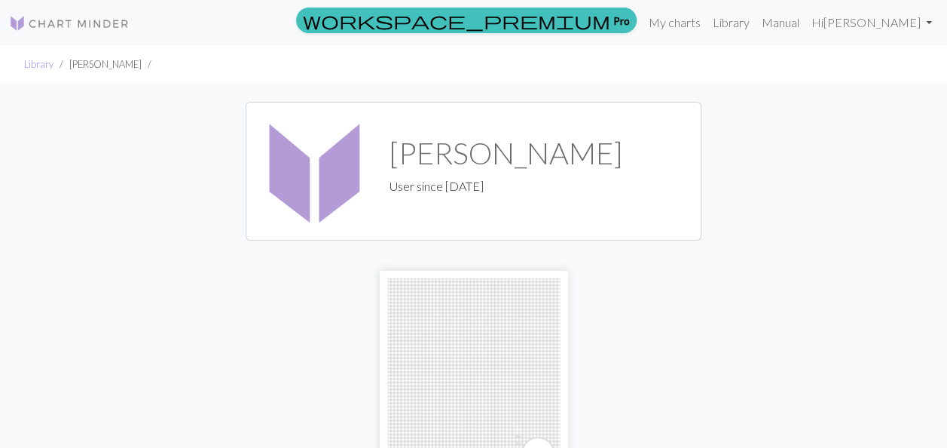
scroll to position [151, 0]
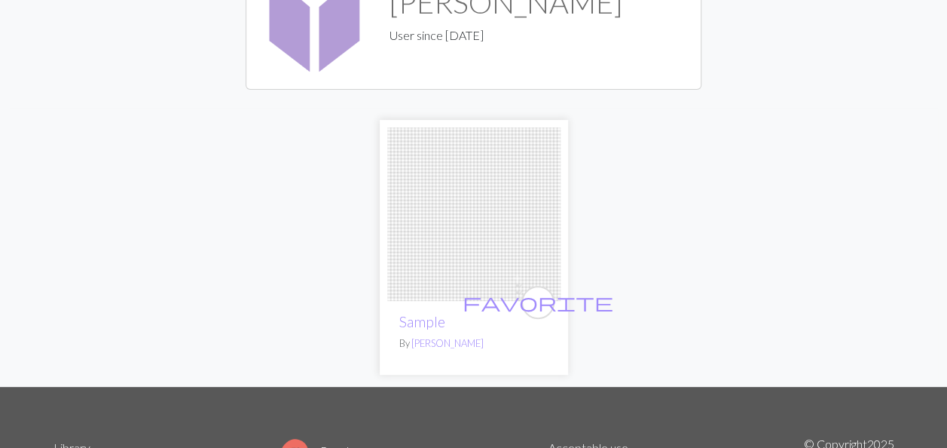
click at [761, 240] on div "favorite Sample By [PERSON_NAME]" at bounding box center [473, 247] width 859 height 279
